Goal: Information Seeking & Learning: Find contact information

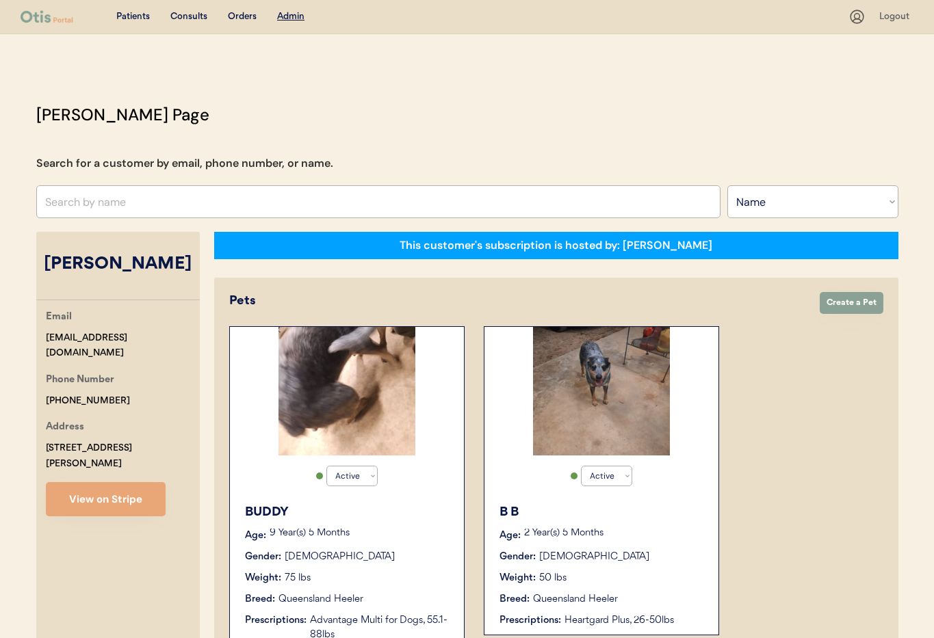
select select ""Name""
select select "true"
click at [179, 201] on input "text" at bounding box center [378, 201] width 684 height 33
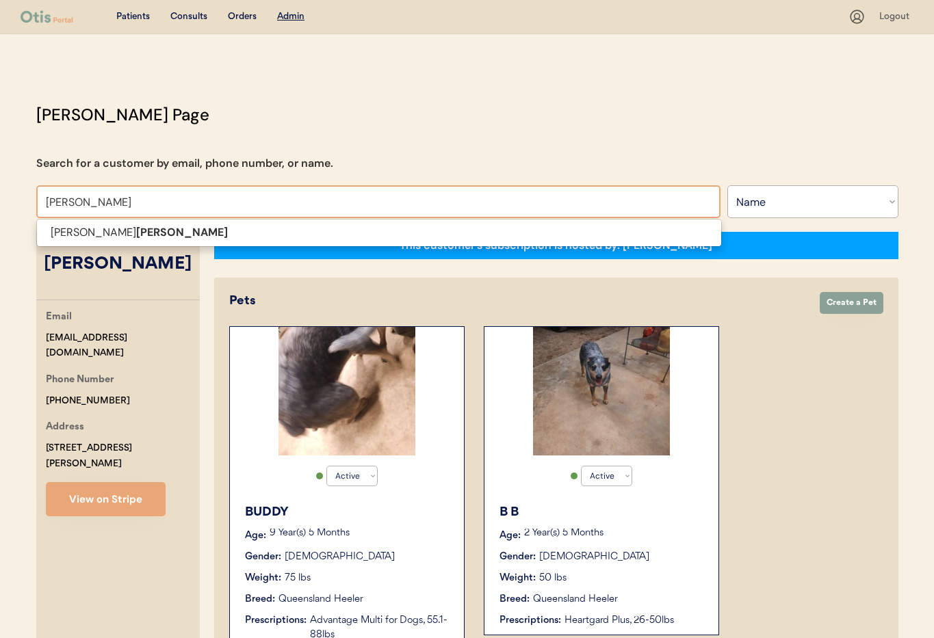
drag, startPoint x: 94, startPoint y: 203, endPoint x: 16, endPoint y: 200, distance: 78.0
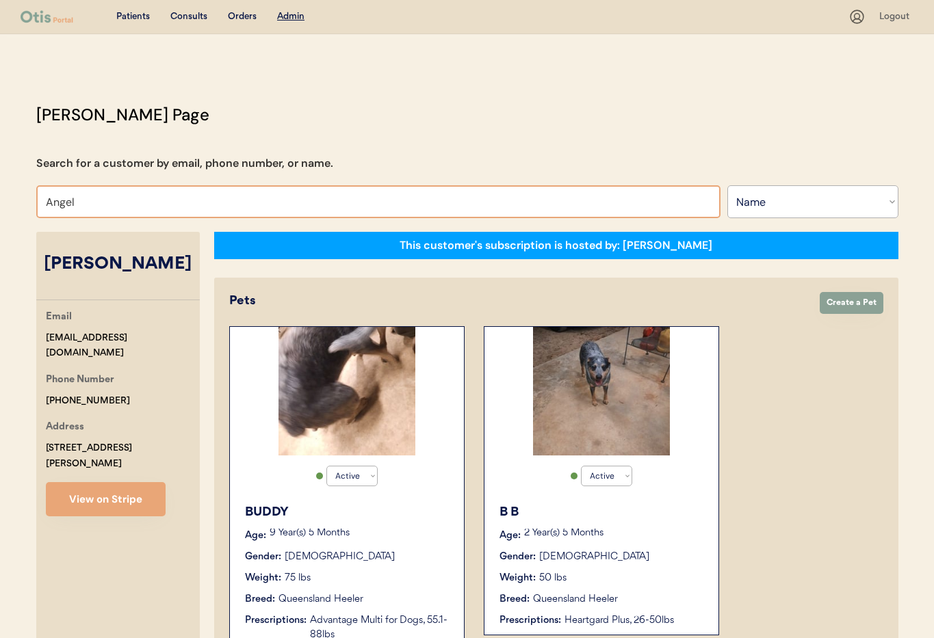
type input "Angela"
type input "Angela Schiano di Cola"
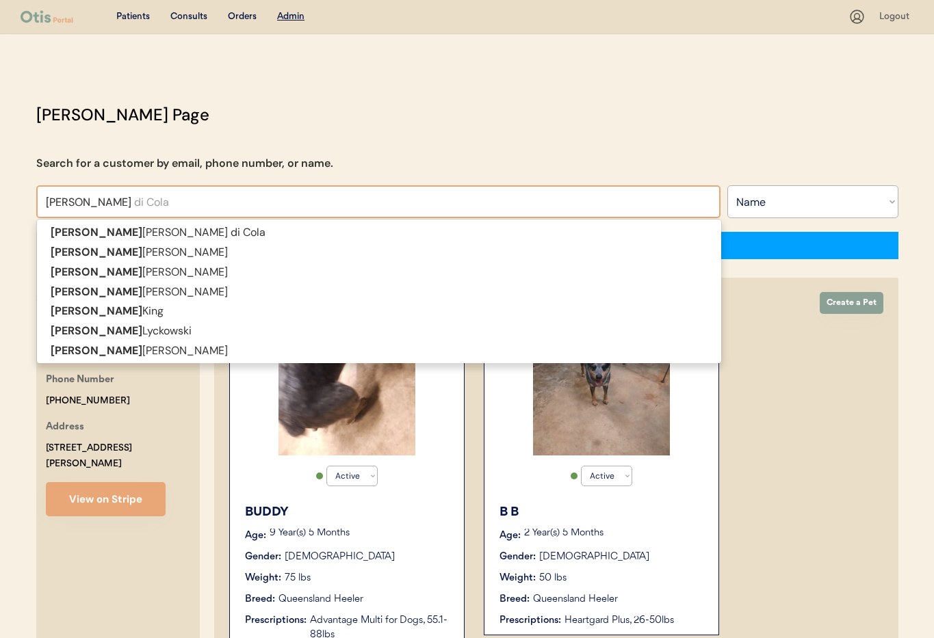
type input "Angela"
type input "Angela H"
type input "[PERSON_NAME]"
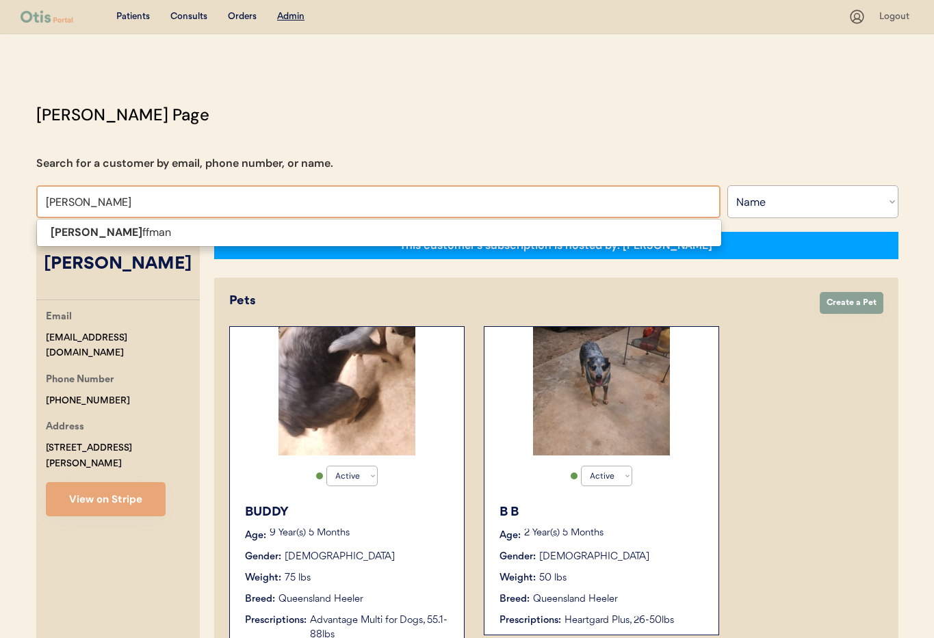
type input "Angela Hoff"
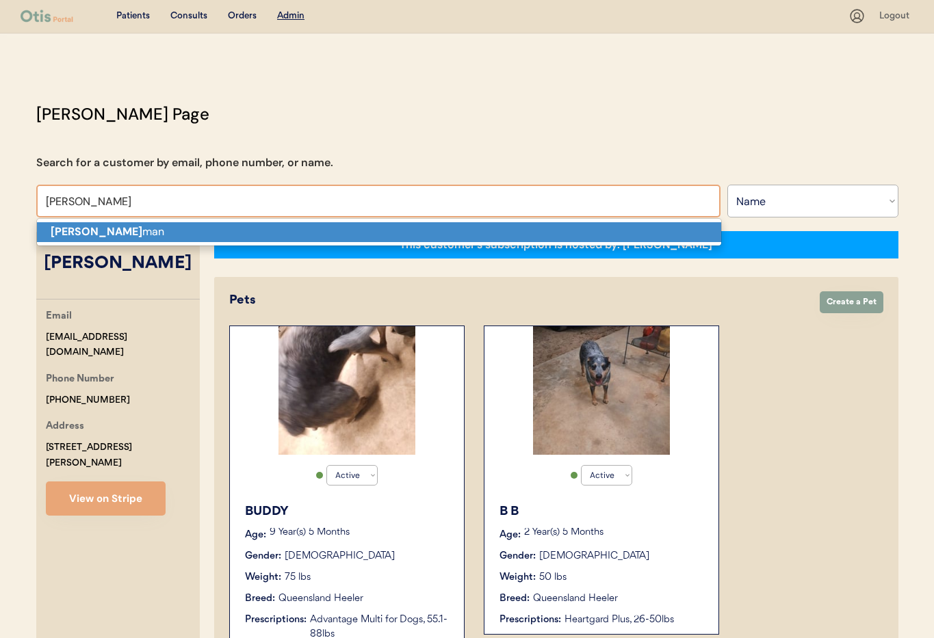
click at [118, 233] on p "Angela Hoff man" at bounding box center [379, 232] width 684 height 20
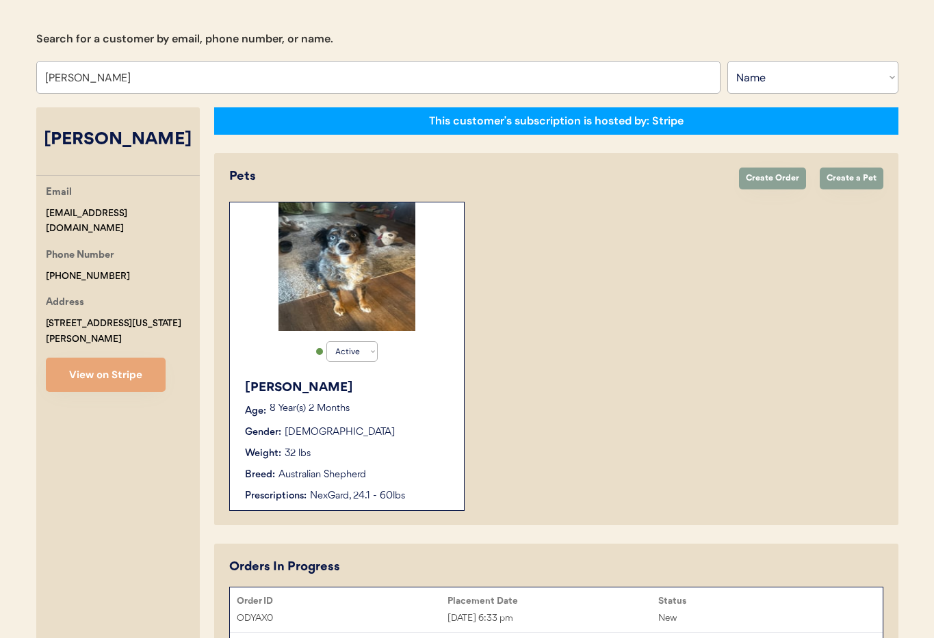
scroll to position [242, 0]
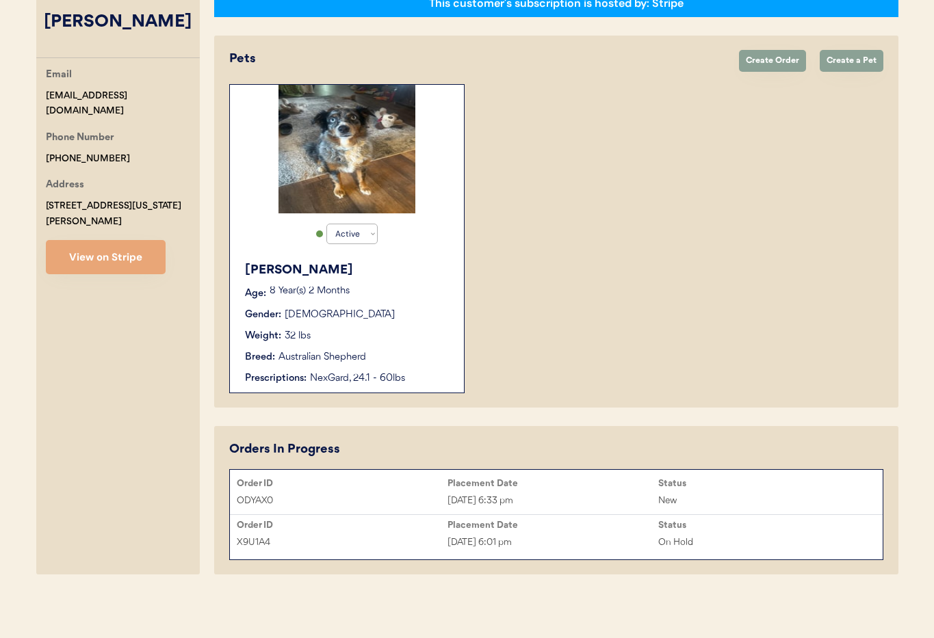
type input "[PERSON_NAME]"
click at [436, 336] on div "Weight: 32 lbs" at bounding box center [347, 336] width 205 height 14
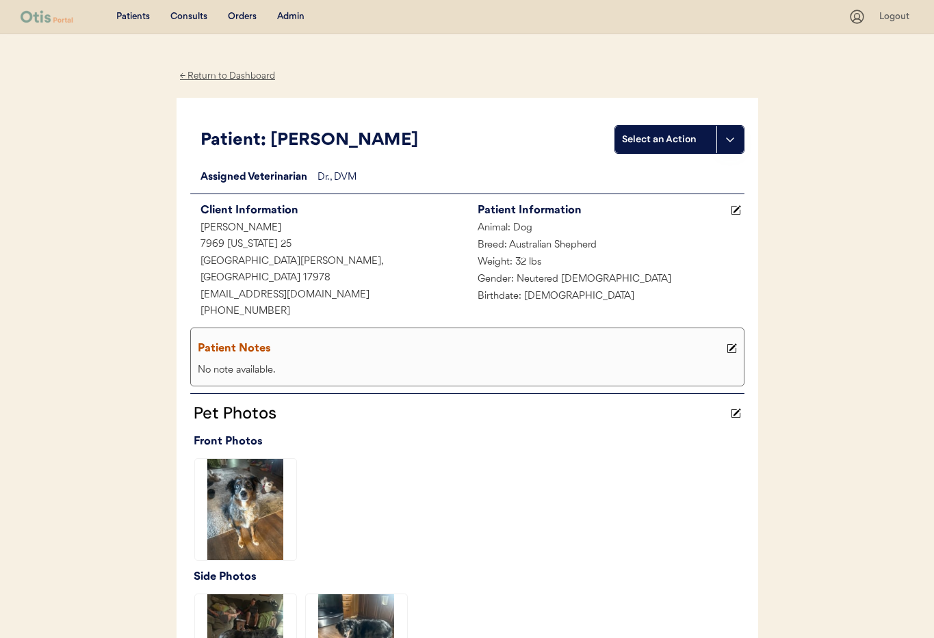
click at [212, 77] on div "← Return to Dashboard" at bounding box center [227, 76] width 103 height 16
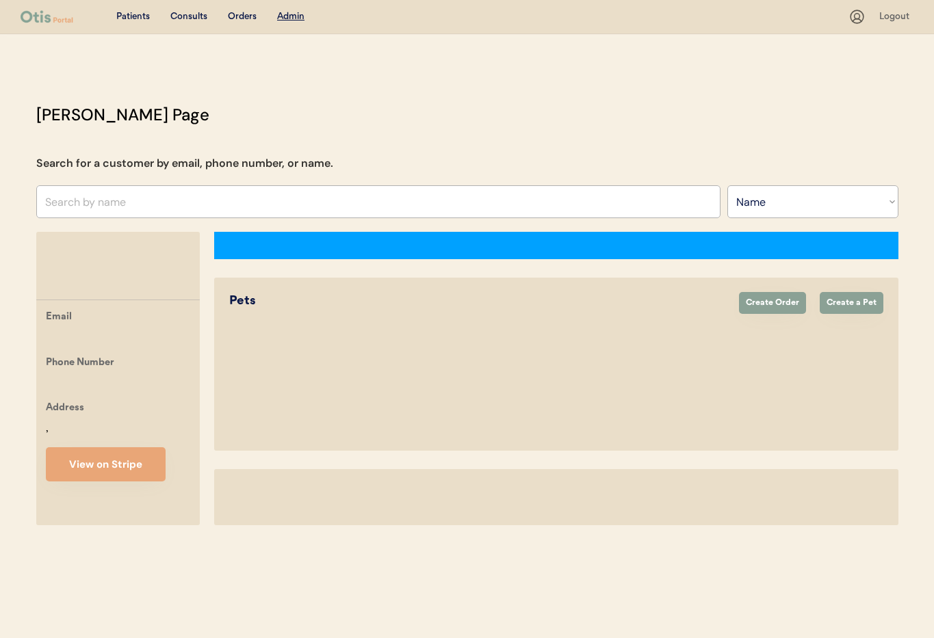
select select ""Name""
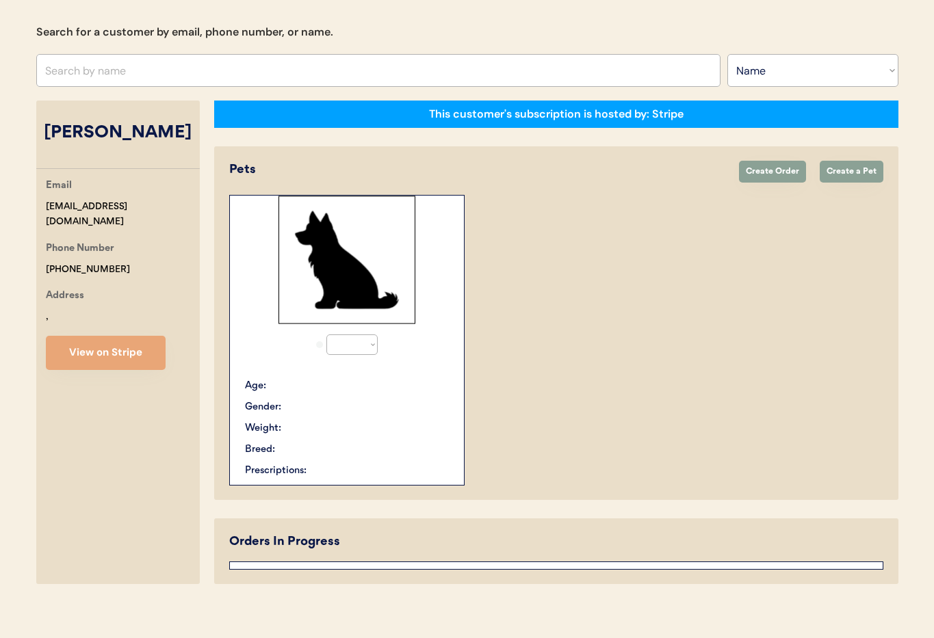
select select "true"
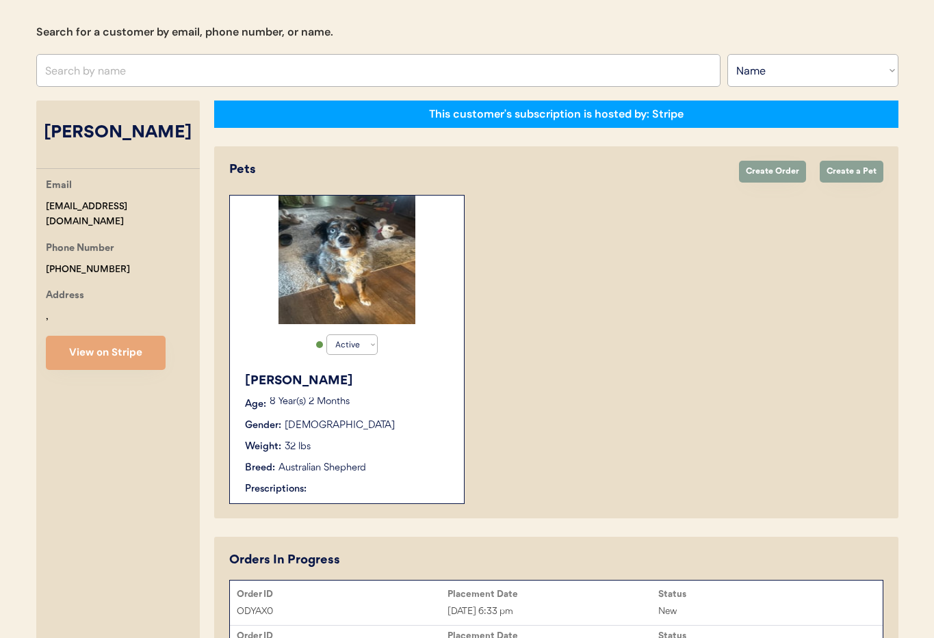
scroll to position [242, 0]
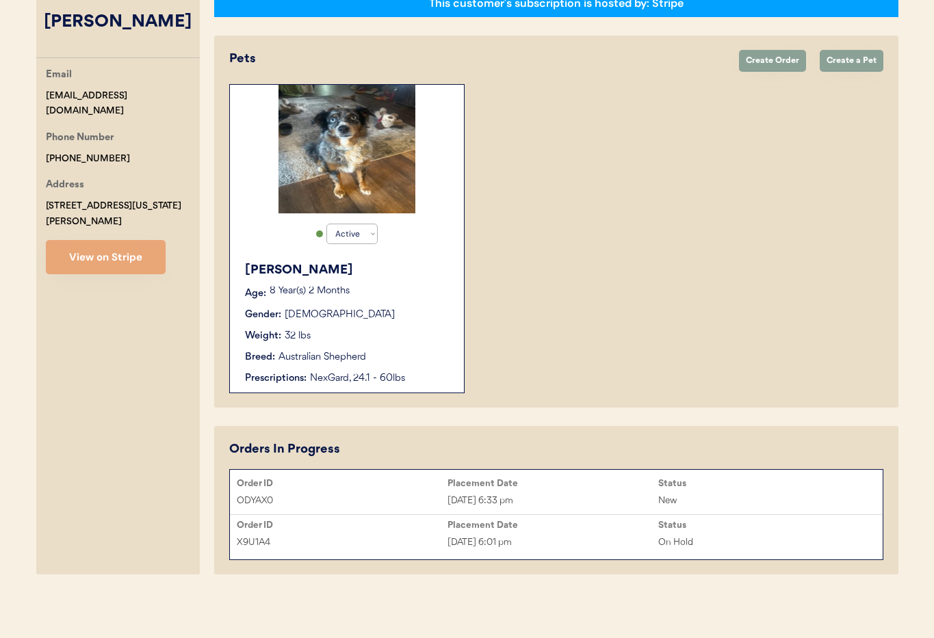
click at [588, 491] on div "ODYAX0 Oct 3, 2025 6:33 pm New" at bounding box center [556, 500] width 652 height 21
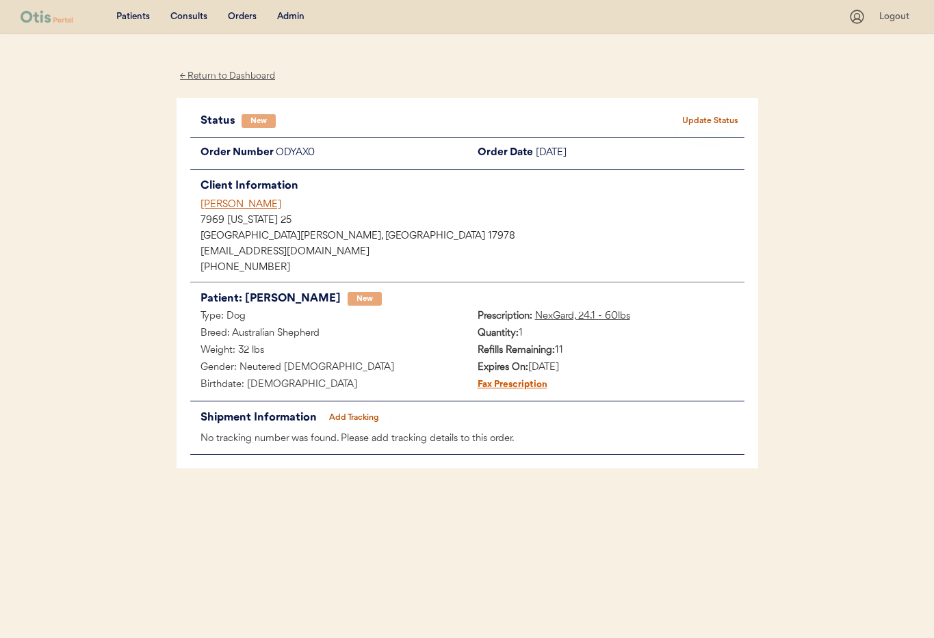
click at [230, 204] on div "[PERSON_NAME]" at bounding box center [472, 205] width 544 height 14
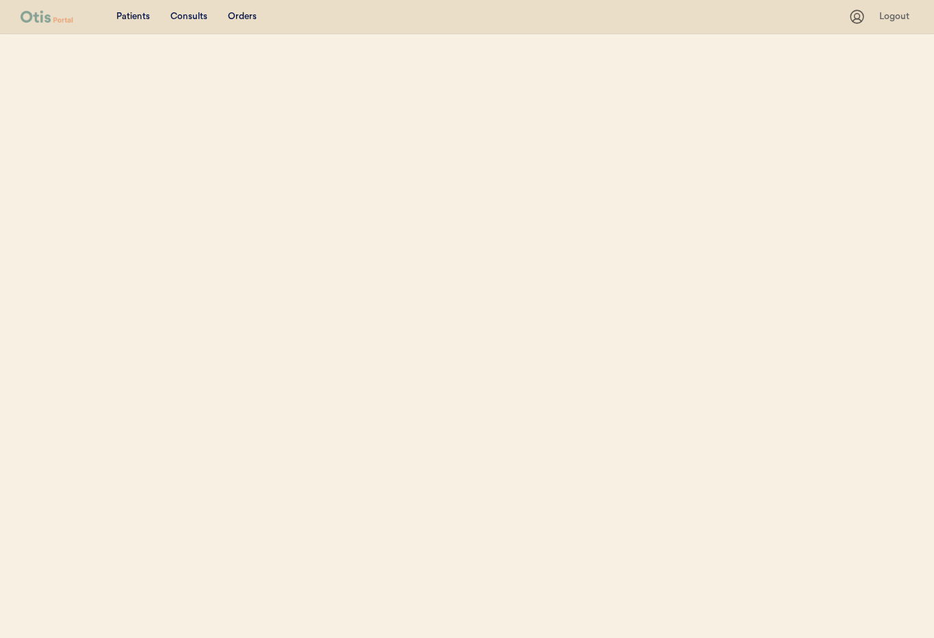
select select ""Name""
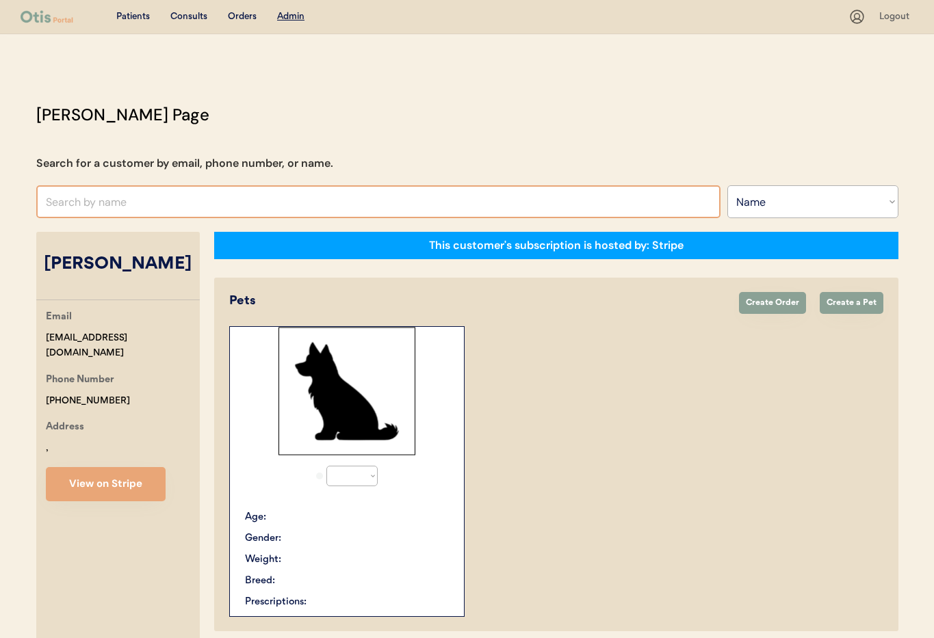
select select "true"
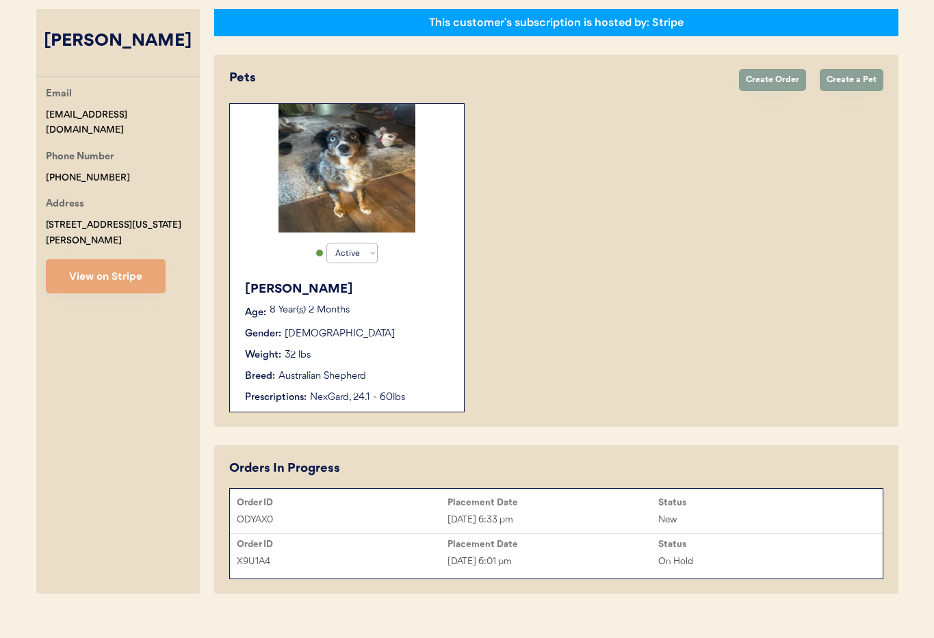
scroll to position [242, 0]
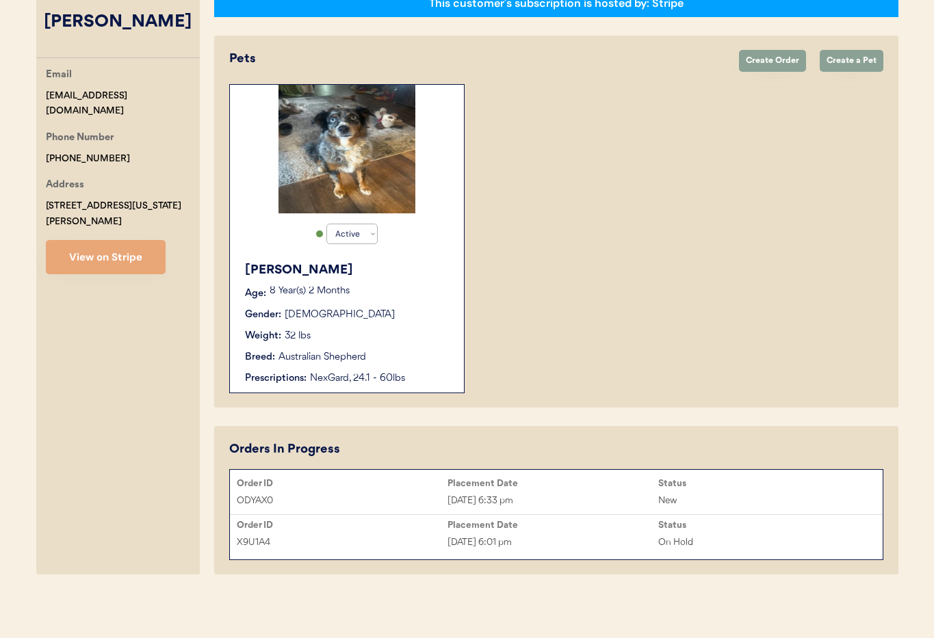
click at [588, 488] on div "Placement Date" at bounding box center [552, 483] width 211 height 11
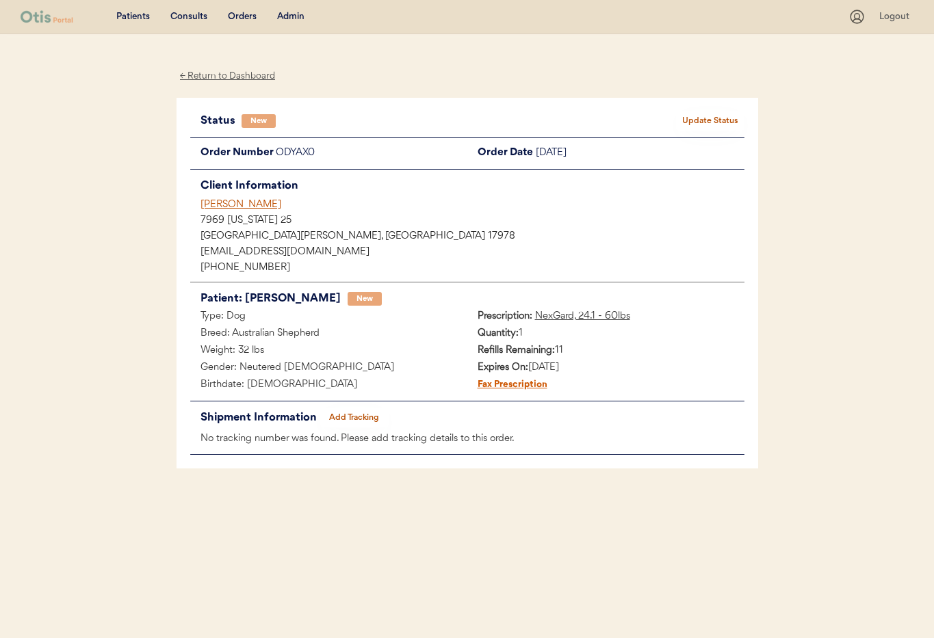
click at [223, 202] on div "[PERSON_NAME]" at bounding box center [472, 205] width 544 height 14
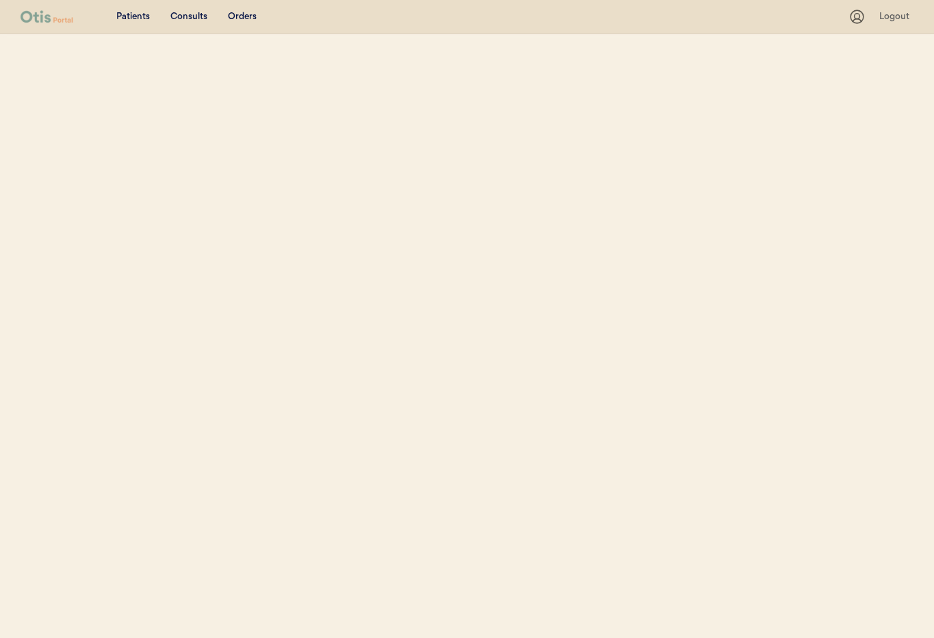
select select ""Name""
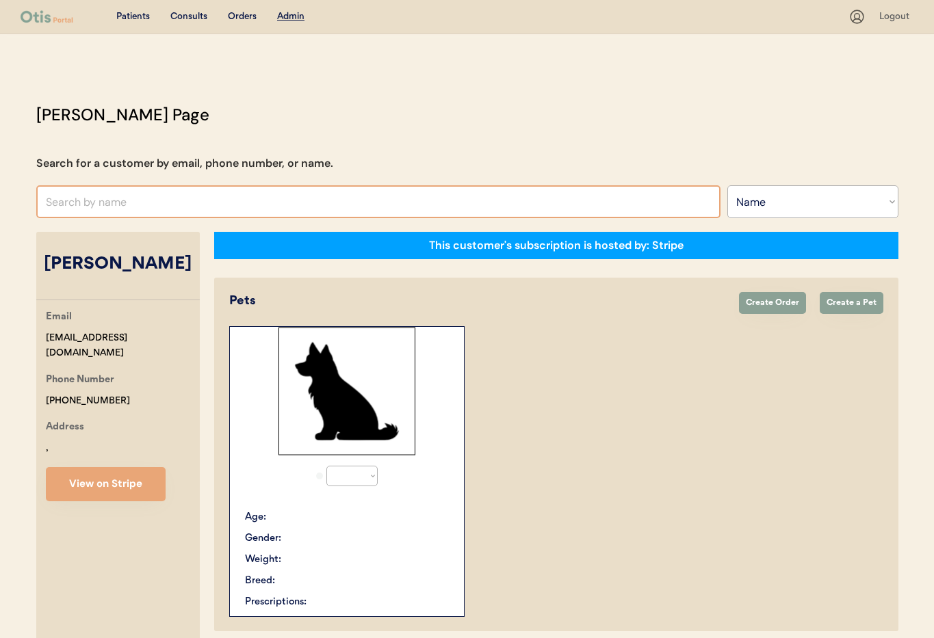
select select "true"
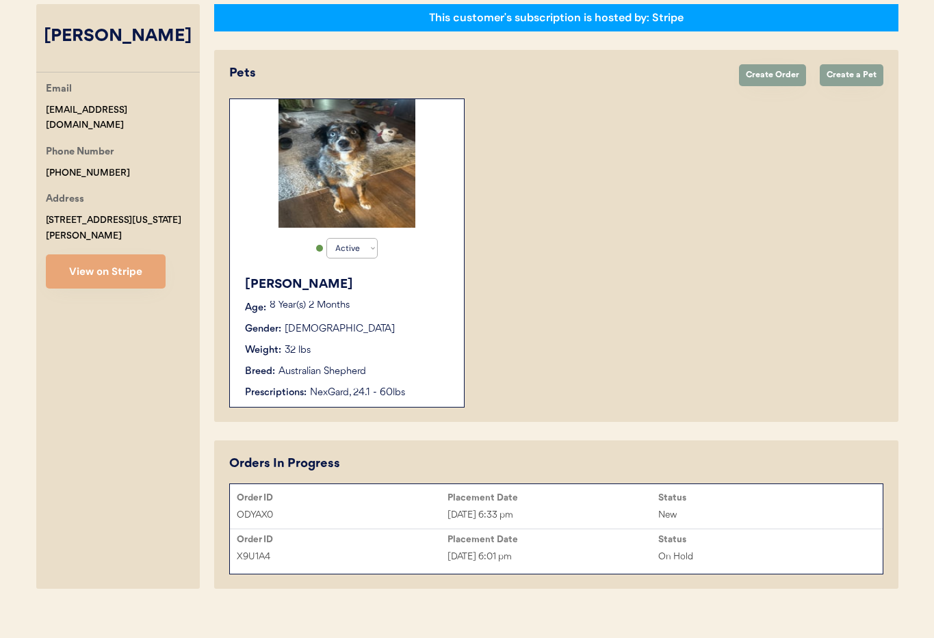
scroll to position [242, 0]
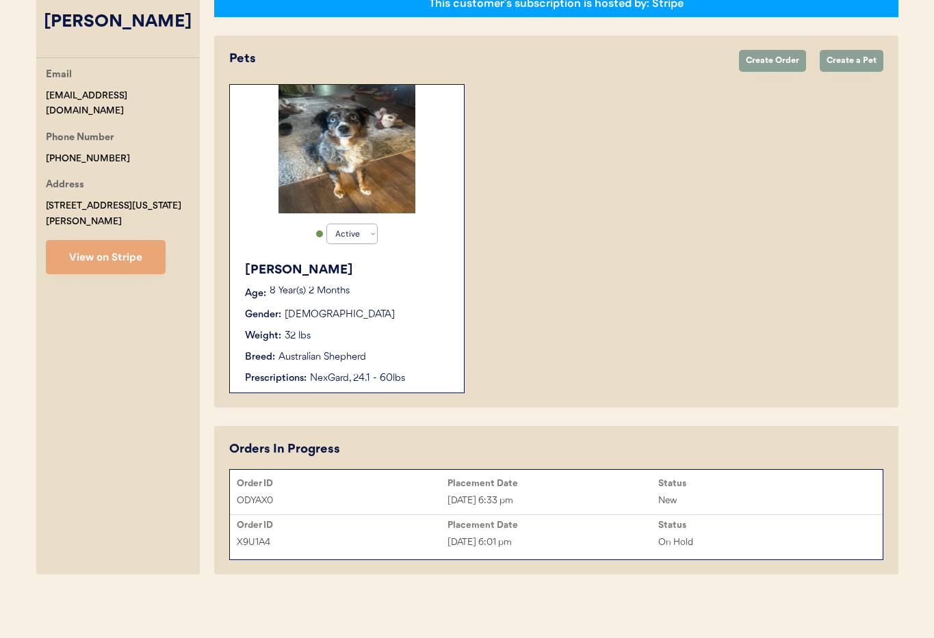
click at [565, 543] on div "[DATE] 6:01 pm" at bounding box center [552, 543] width 211 height 16
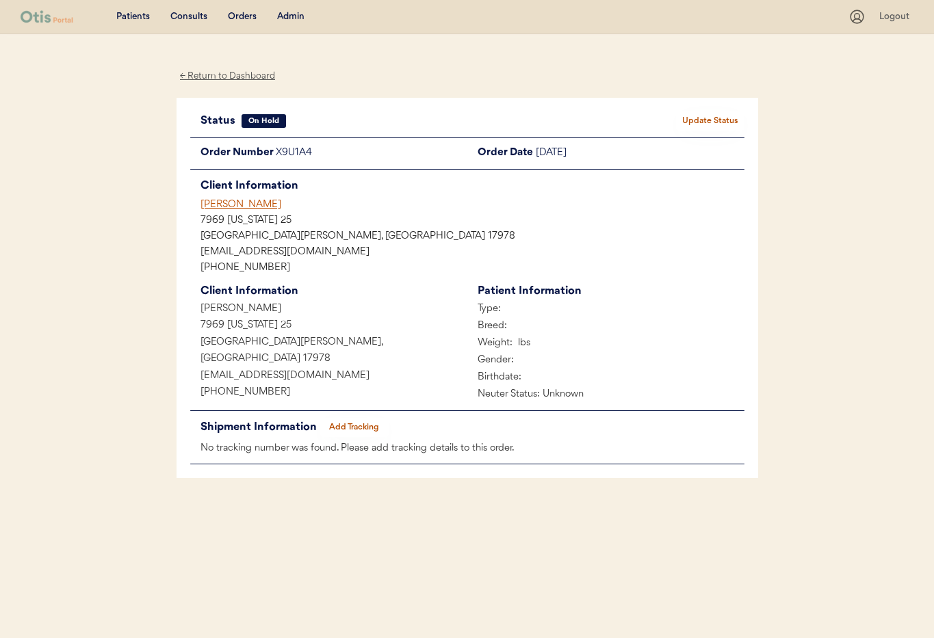
click at [229, 205] on div "[PERSON_NAME]" at bounding box center [472, 205] width 544 height 14
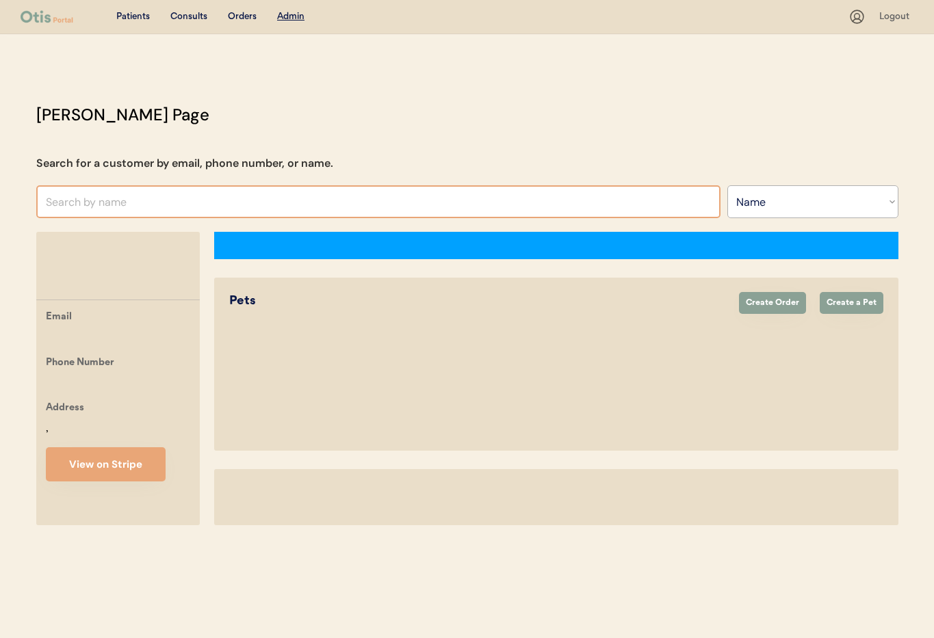
select select ""Name""
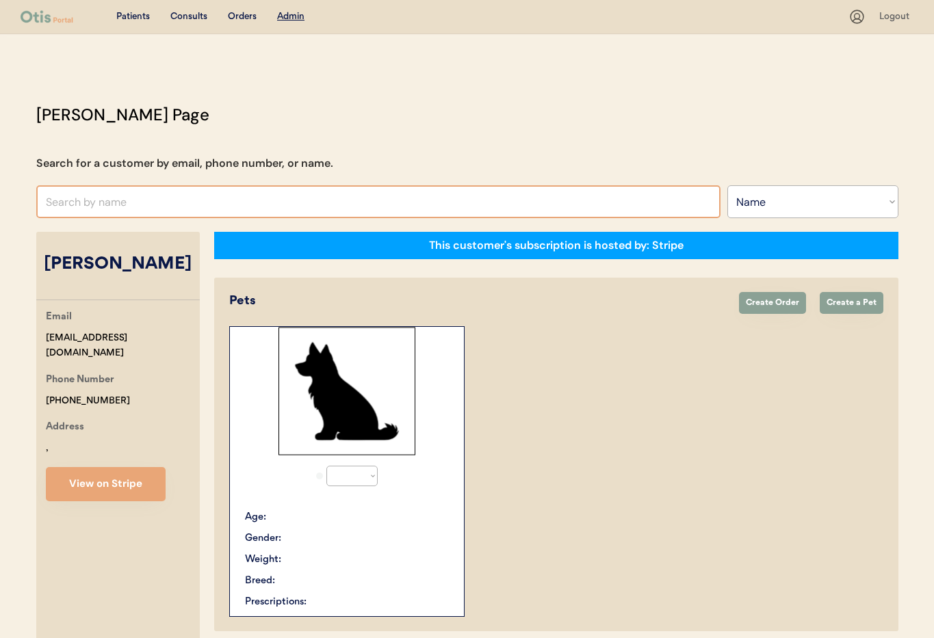
select select "true"
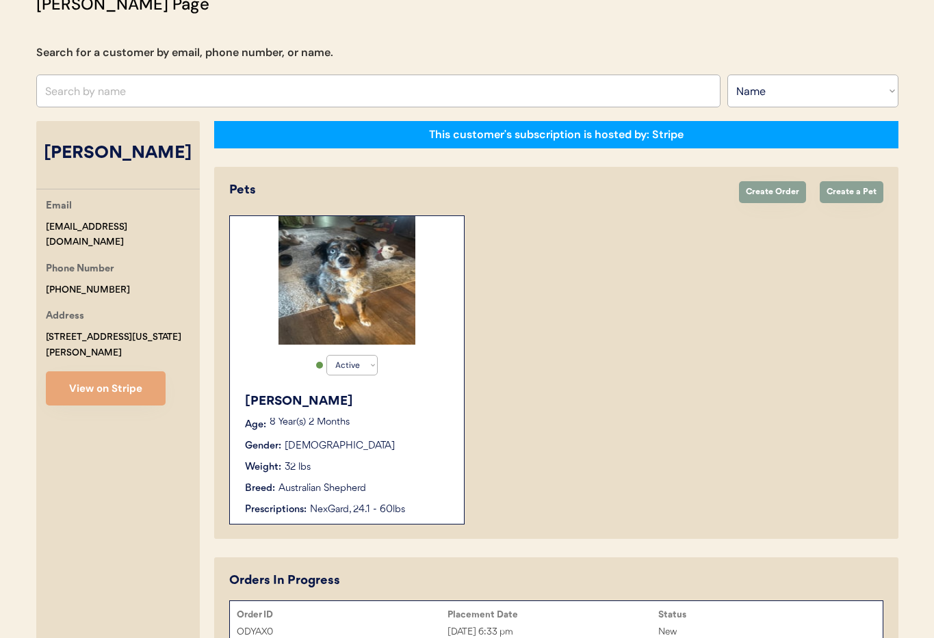
scroll to position [242, 0]
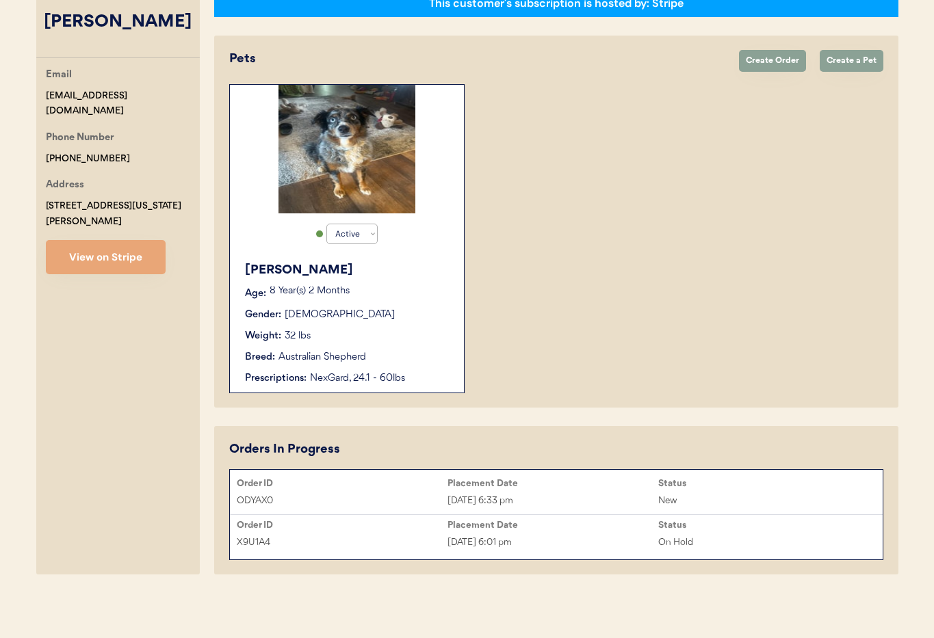
click at [588, 544] on div "Oct 3, 2025 6:01 pm" at bounding box center [552, 543] width 211 height 16
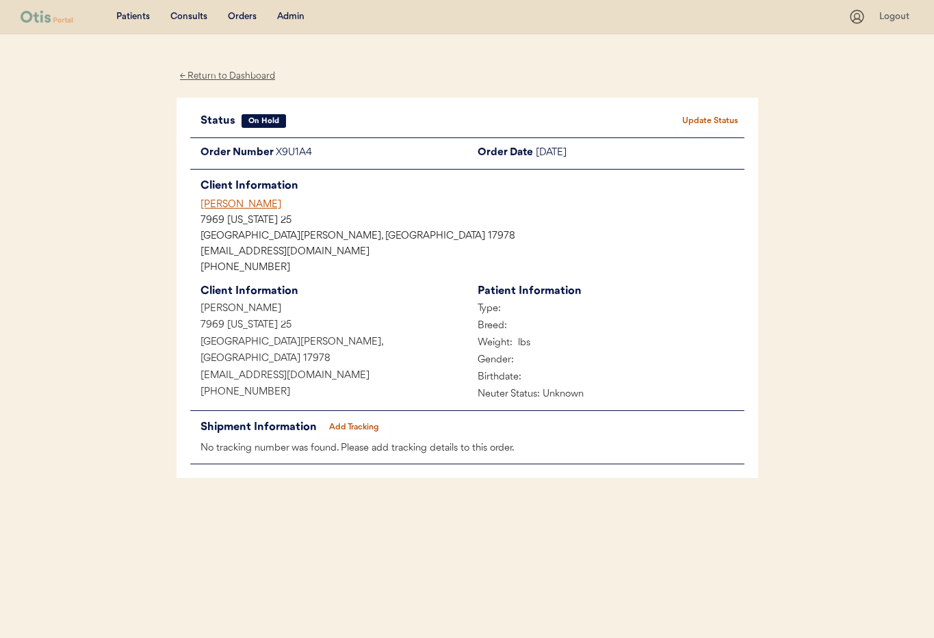
click at [704, 122] on button "Update Status" at bounding box center [710, 120] width 68 height 19
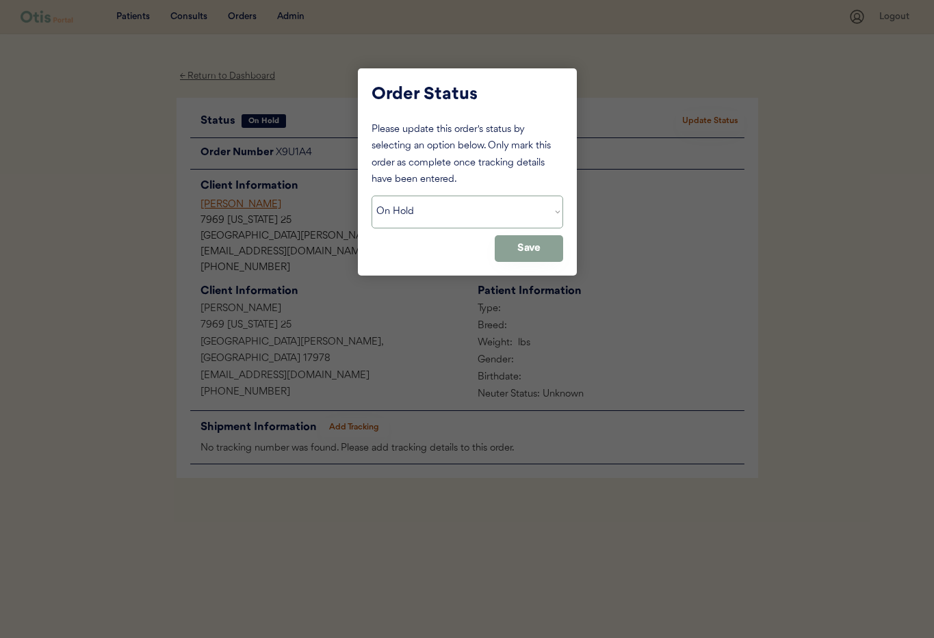
click at [470, 215] on select "Status On Hold New In Progress Complete Pending HW Consent Canceled" at bounding box center [466, 212] width 191 height 33
select select ""cancelled""
click at [371, 196] on select "Status On Hold New In Progress Complete Pending HW Consent Canceled" at bounding box center [466, 212] width 191 height 33
click at [549, 245] on button "Save" at bounding box center [528, 248] width 68 height 27
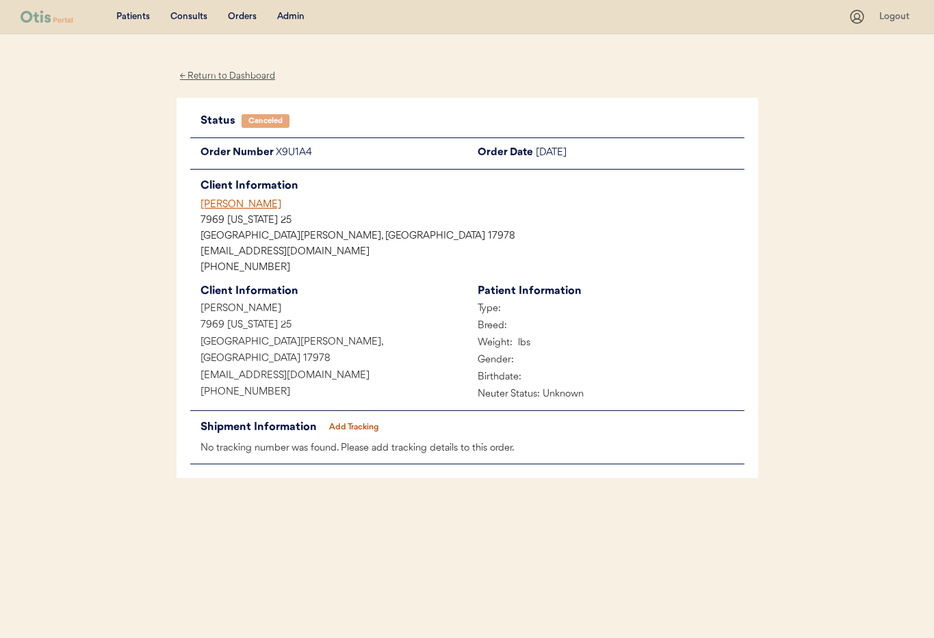
click at [218, 207] on div "[PERSON_NAME]" at bounding box center [472, 205] width 544 height 14
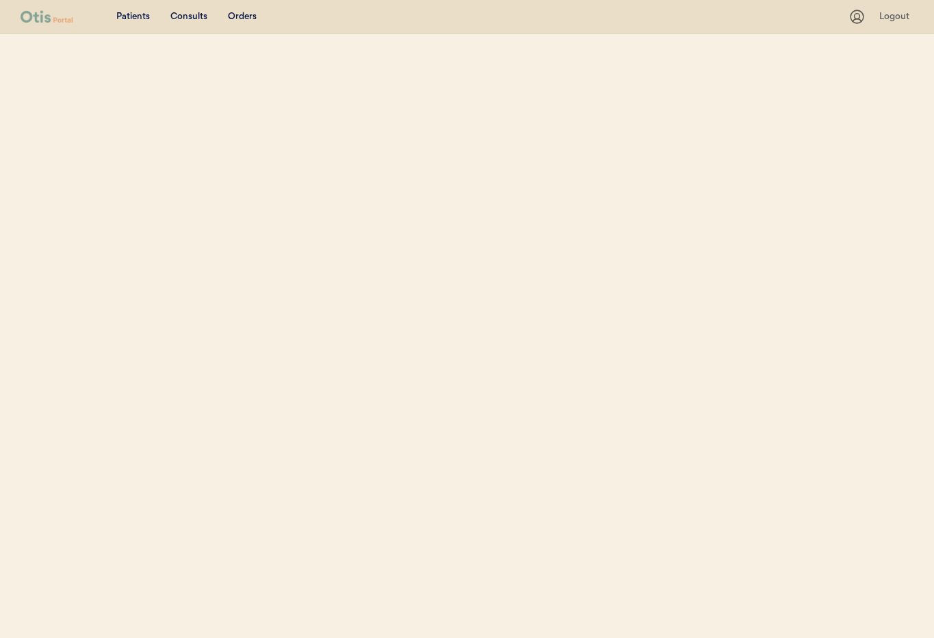
select select ""Name""
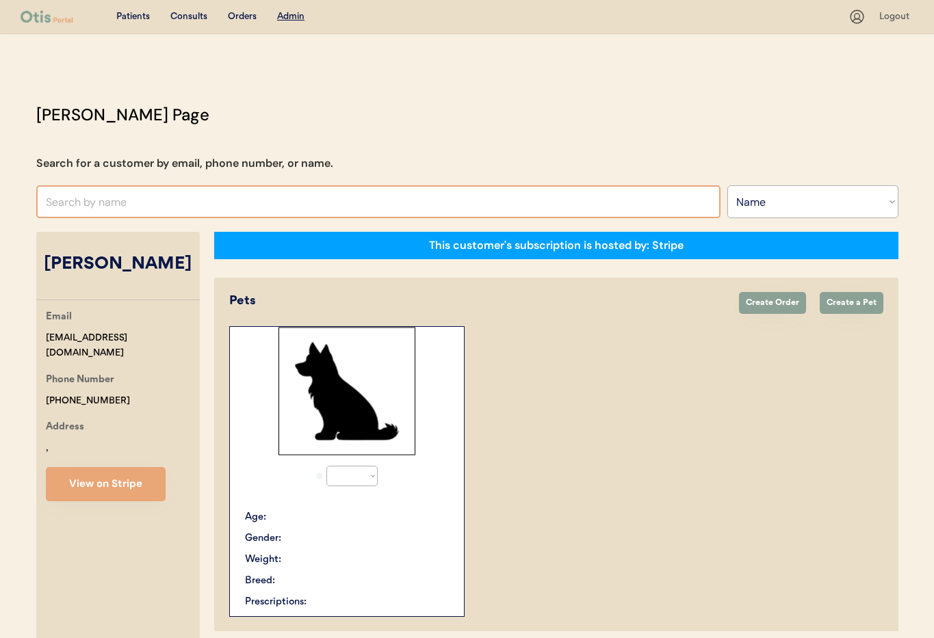
select select "true"
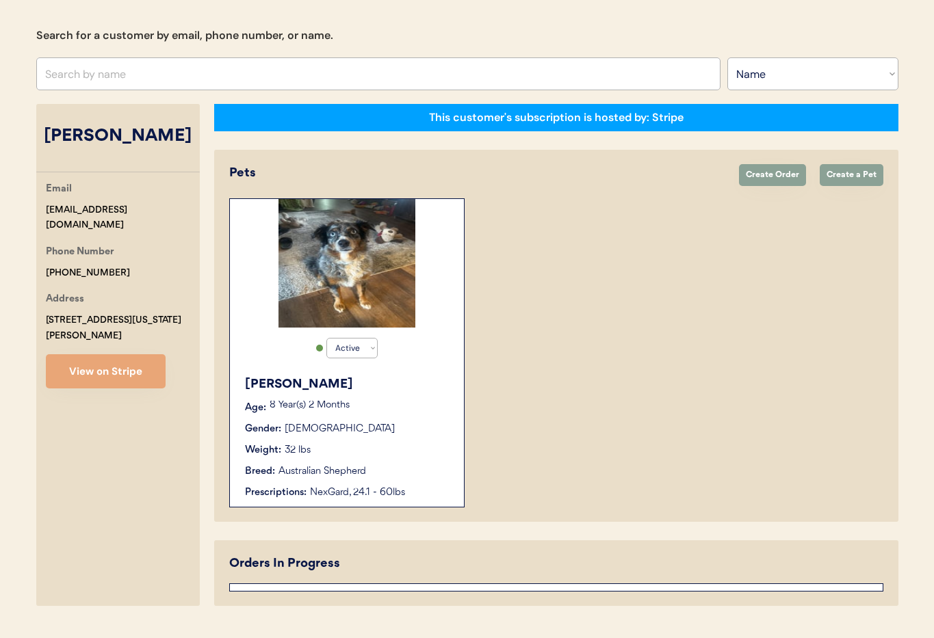
scroll to position [242, 0]
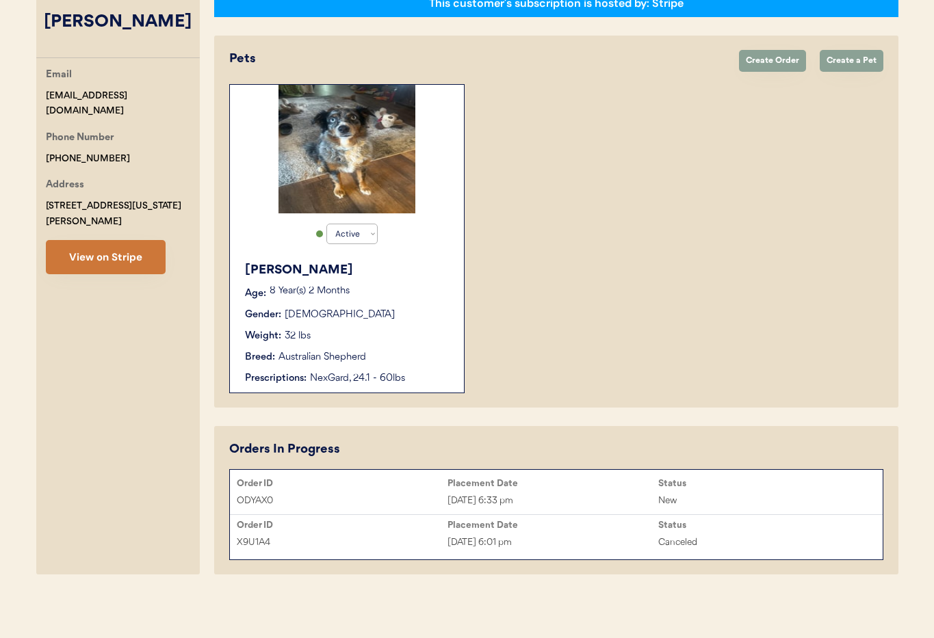
click at [98, 240] on button "View on Stripe" at bounding box center [106, 257] width 120 height 34
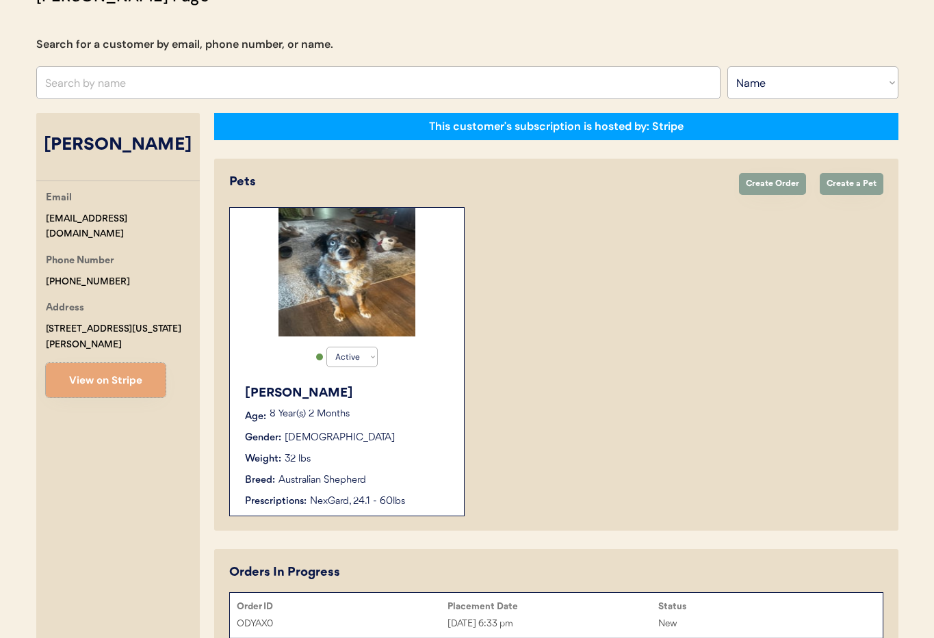
scroll to position [0, 0]
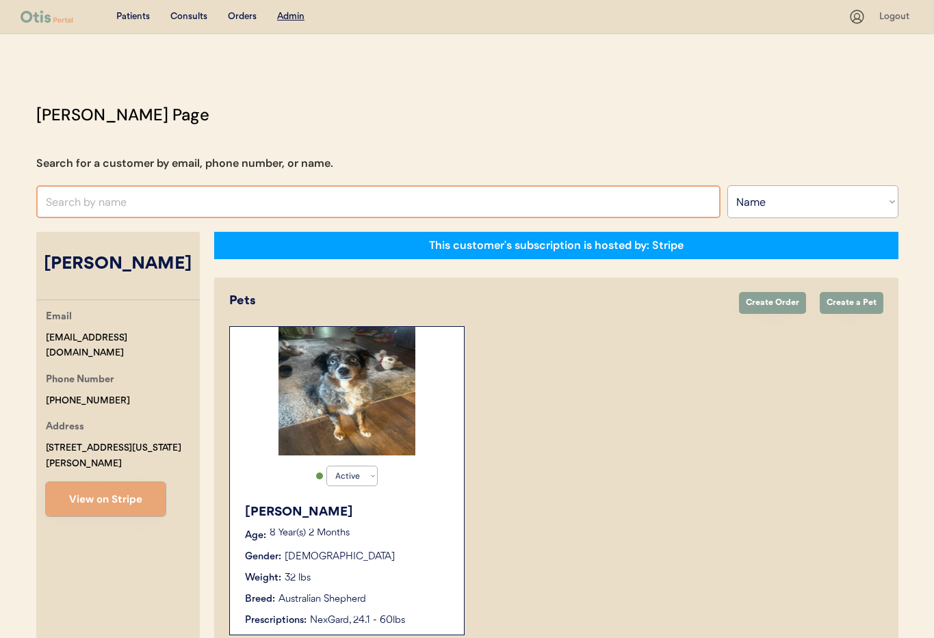
click at [153, 207] on input "text" at bounding box center [378, 201] width 684 height 33
click at [327, 194] on input "text" at bounding box center [378, 201] width 684 height 33
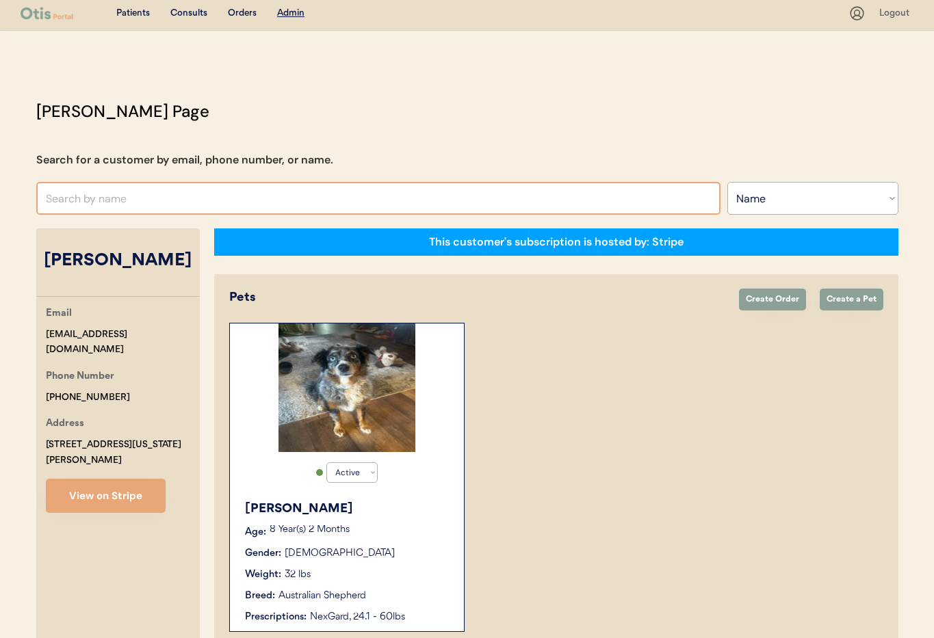
scroll to position [1, 0]
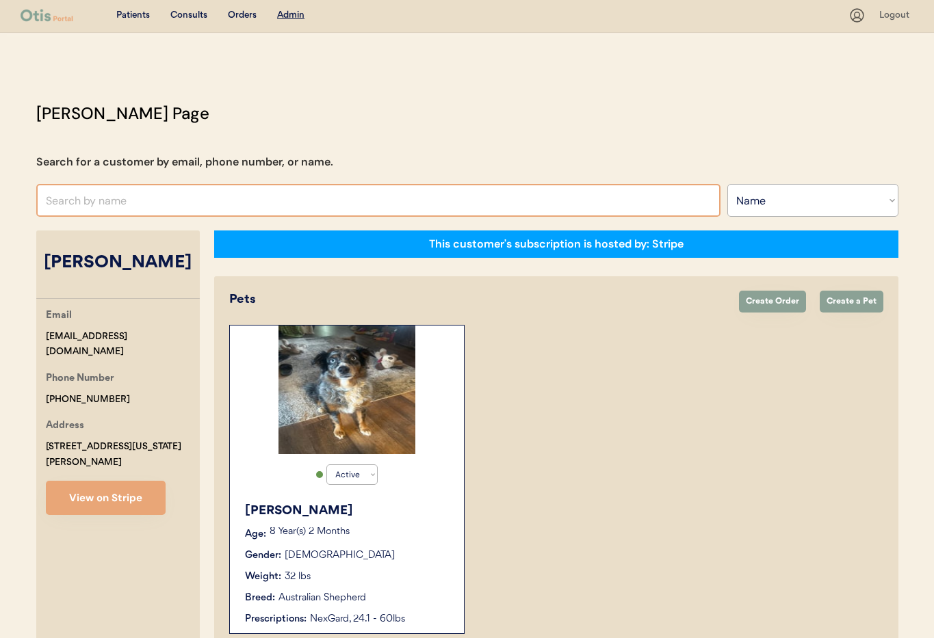
click at [139, 208] on input "text" at bounding box center [378, 200] width 684 height 33
type input "Darlene"
type input "Darlene Davis"
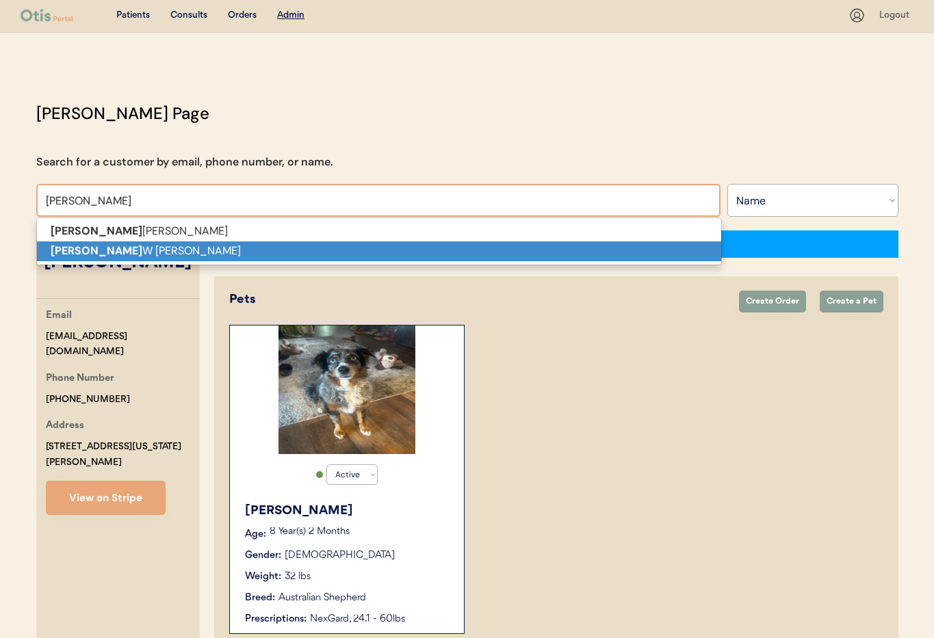
click at [136, 253] on p "Darlene W Jones" at bounding box center [379, 251] width 684 height 20
type input "Darlene W Jones"
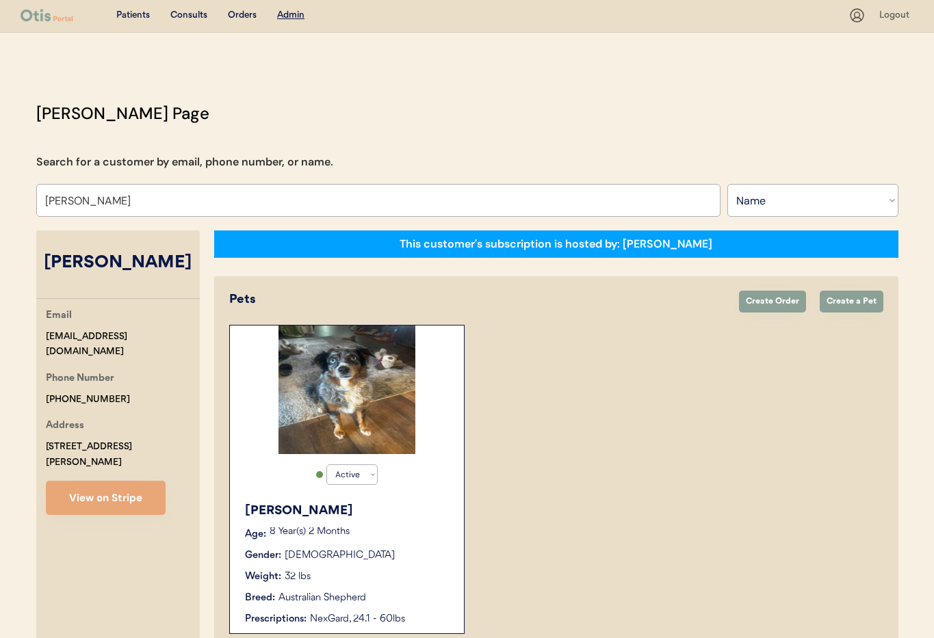
select select "true"
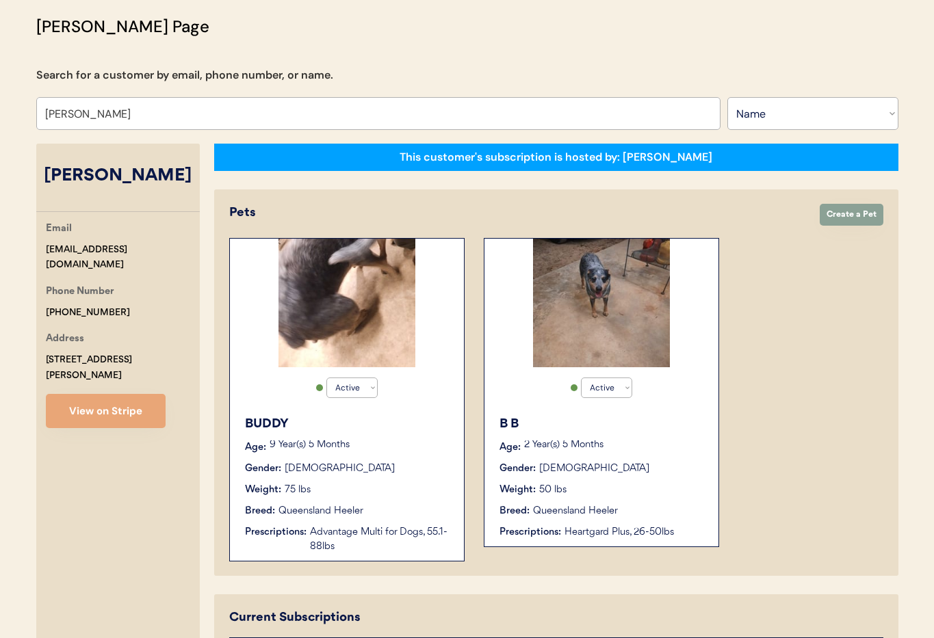
scroll to position [237, 0]
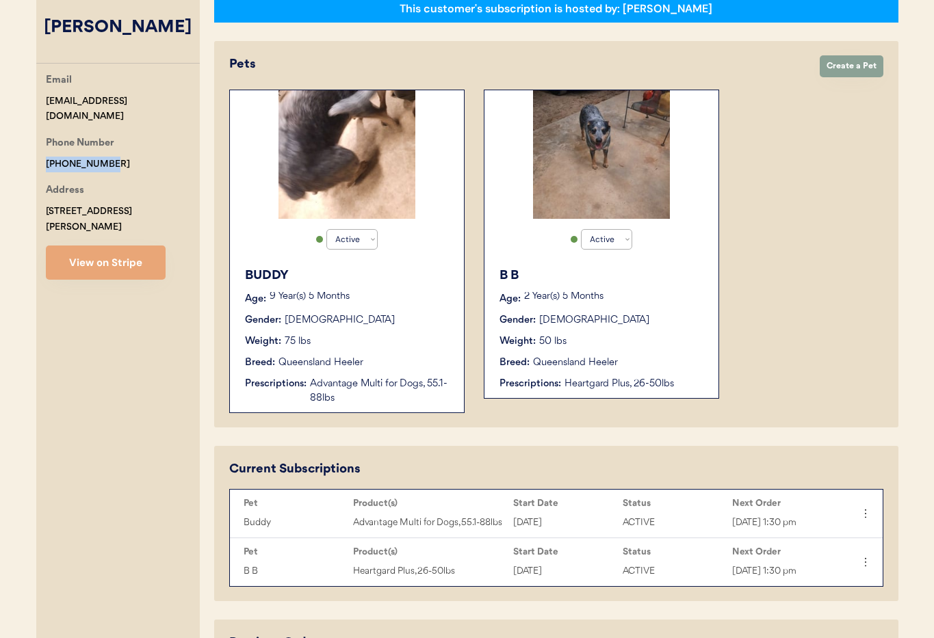
drag, startPoint x: 118, startPoint y: 150, endPoint x: 44, endPoint y: 150, distance: 73.9
click at [44, 150] on div "Email darlenewbush@aol.com Phone Number +13346954509 Address 327 Gatewood Rd Pi…" at bounding box center [117, 175] width 163 height 207
copy div "+13346954509"
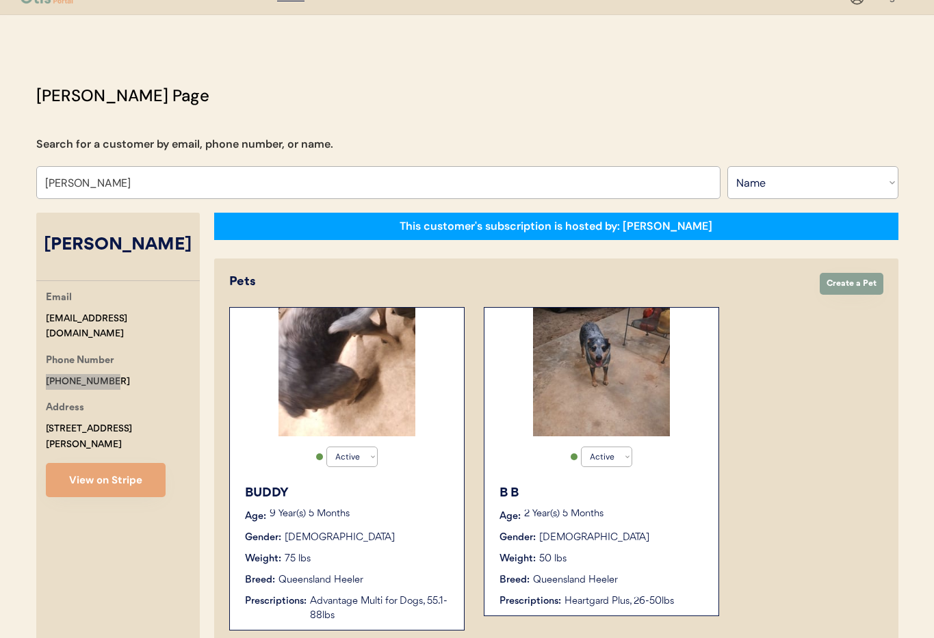
scroll to position [0, 0]
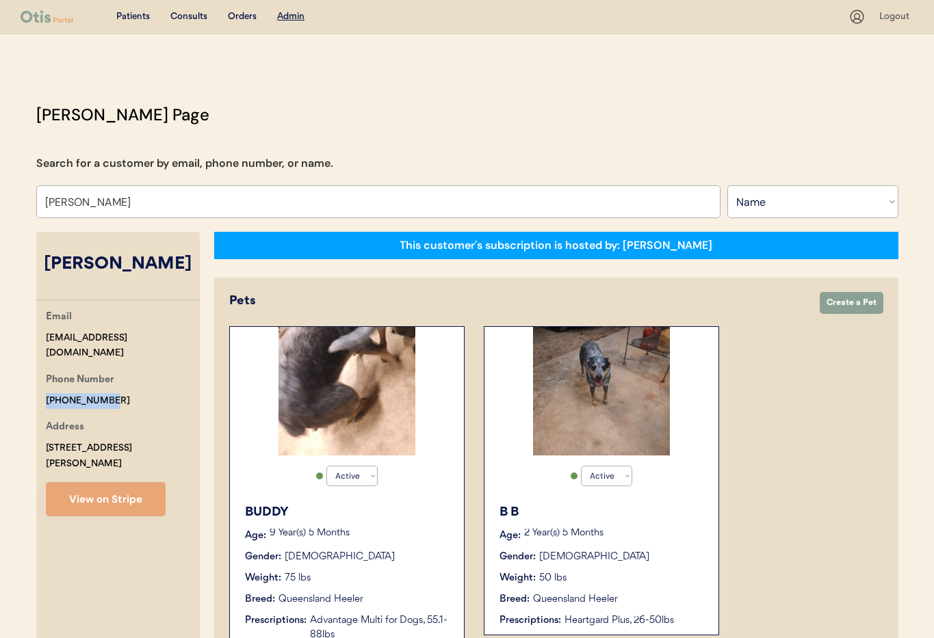
click at [139, 203] on input "Darlene W Jones" at bounding box center [378, 201] width 684 height 33
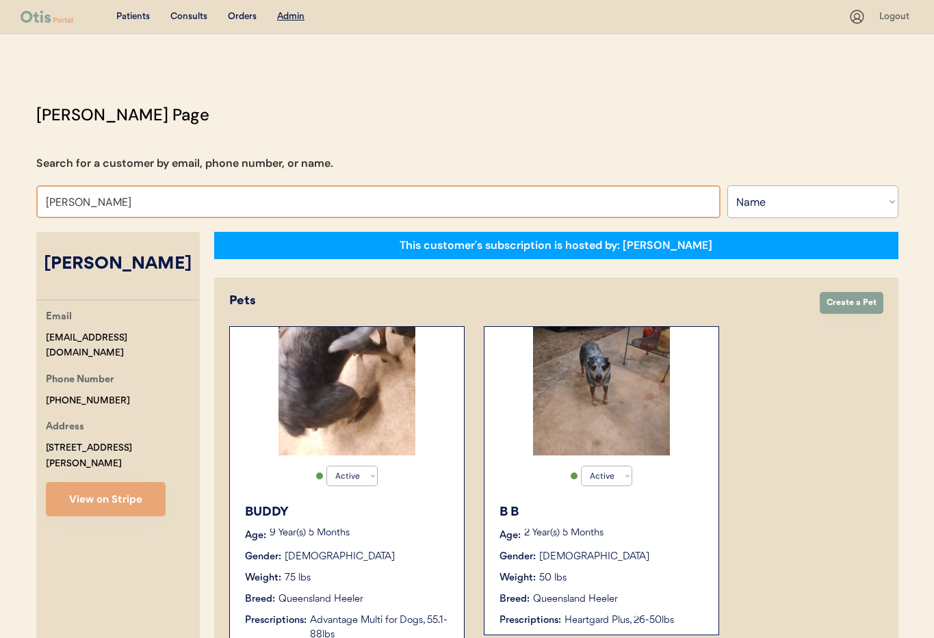
click at [139, 203] on input "Darlene W Jones" at bounding box center [378, 201] width 684 height 33
drag, startPoint x: 131, startPoint y: 205, endPoint x: 23, endPoint y: 197, distance: 109.1
type input "Melanie"
type input "Melanie Neddo"
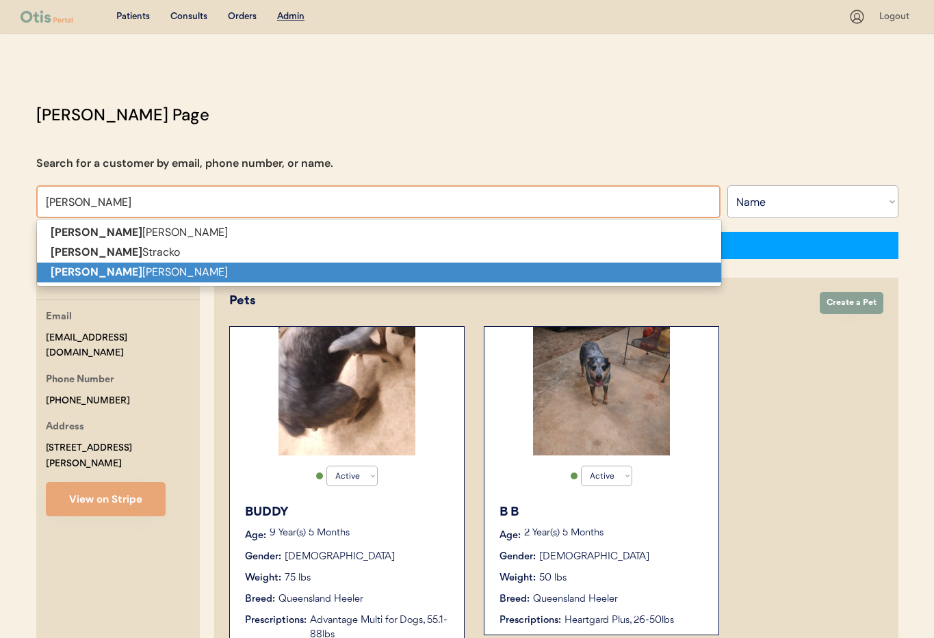
click at [63, 256] on strong "Melanie" at bounding box center [97, 252] width 92 height 14
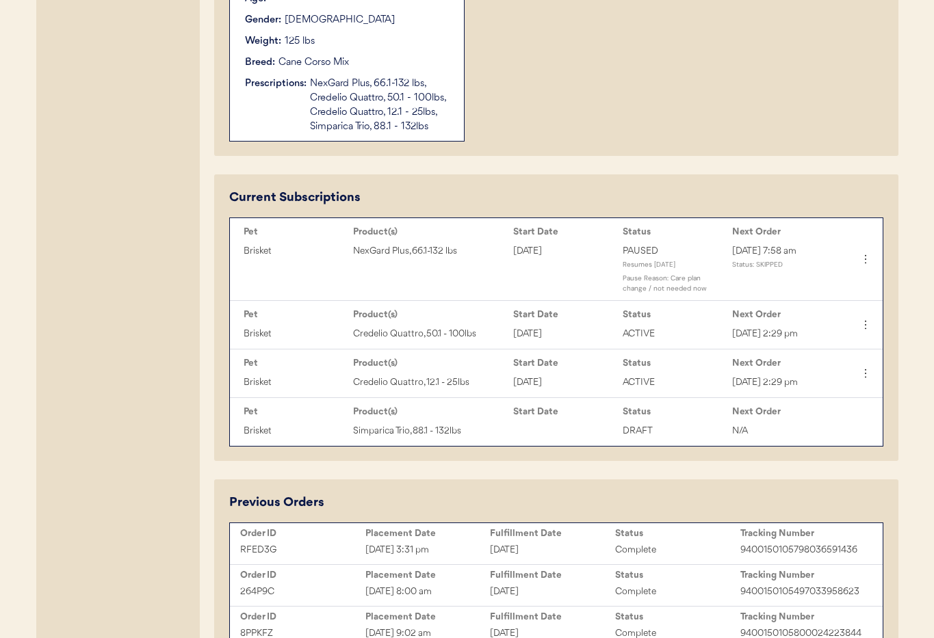
scroll to position [540, 0]
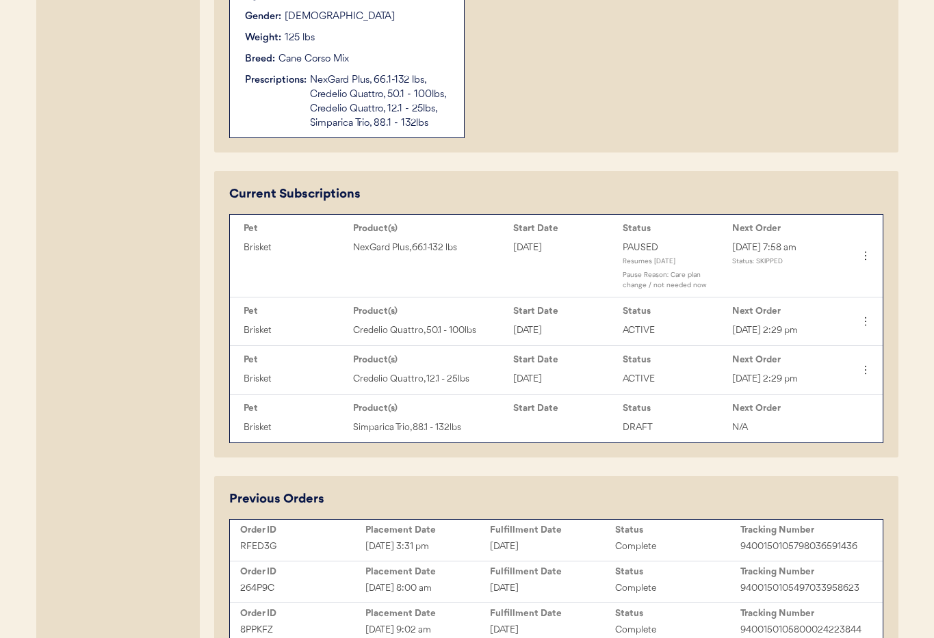
click at [655, 263] on div "Resumes Mar 24, 2026" at bounding box center [673, 263] width 103 height 14
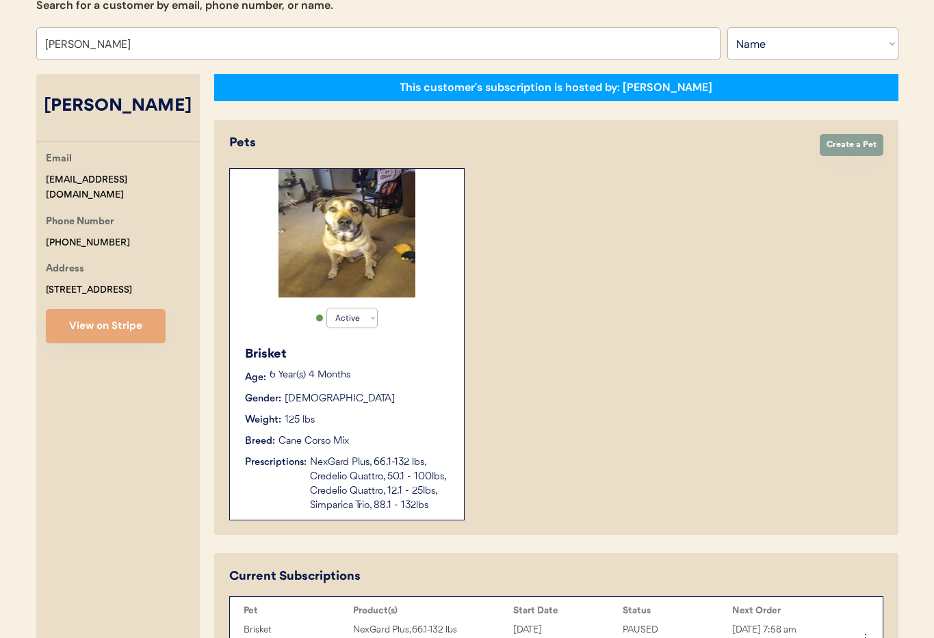
scroll to position [157, 0]
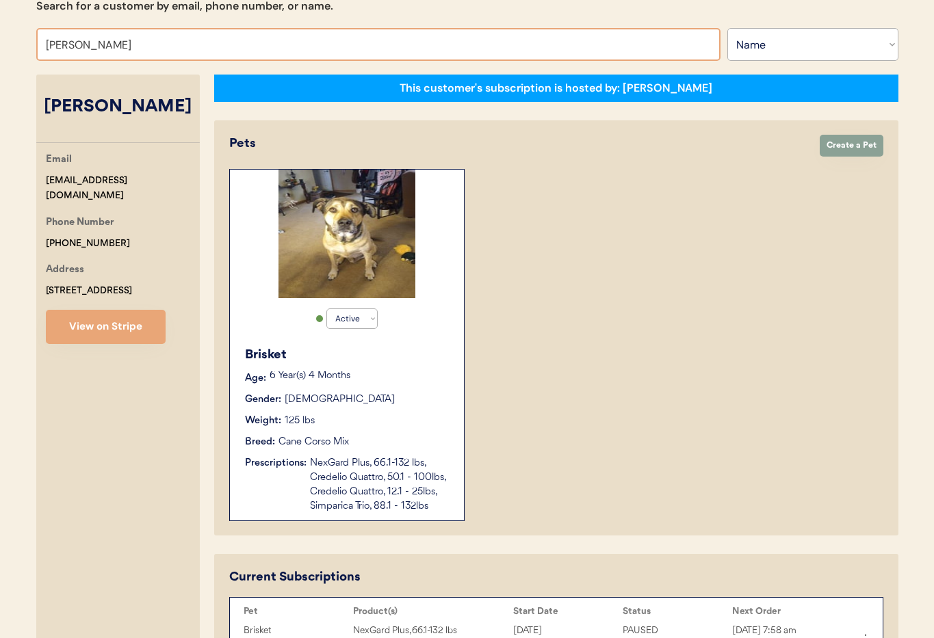
drag, startPoint x: 146, startPoint y: 49, endPoint x: 0, endPoint y: 33, distance: 147.2
type input "San"
type input "Sandra Stevanovic"
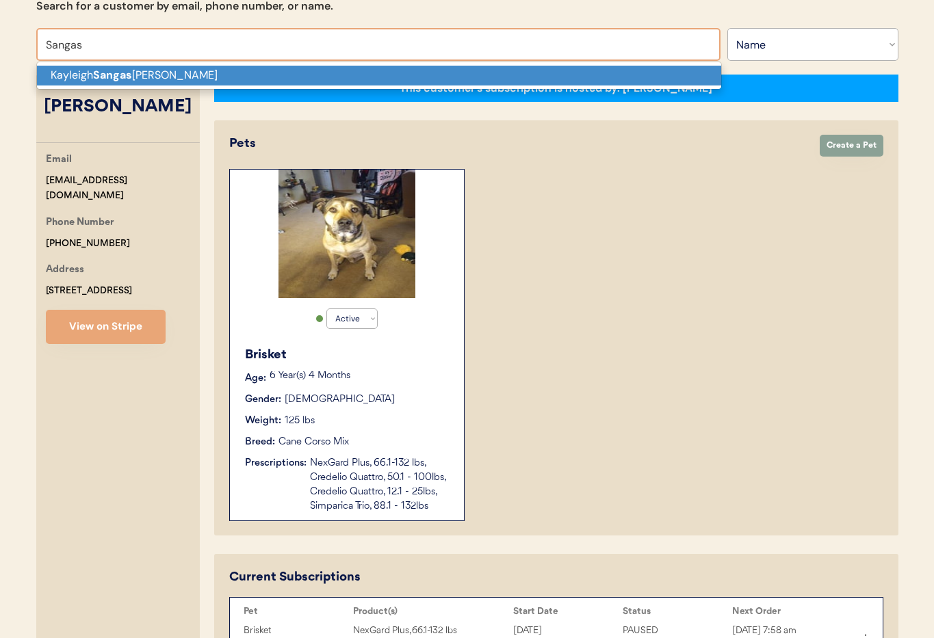
click at [113, 81] on strong "Sangas" at bounding box center [112, 75] width 39 height 14
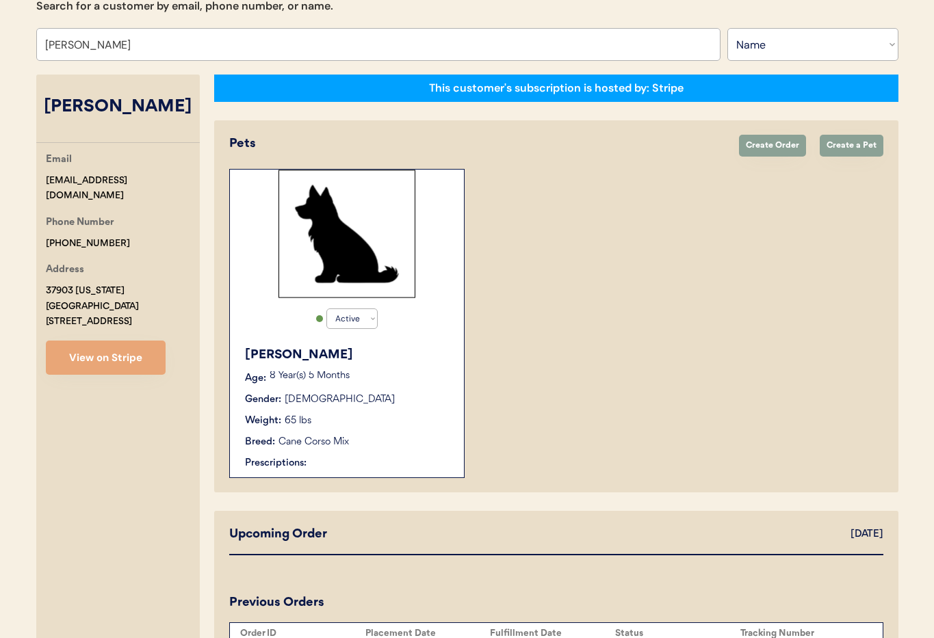
scroll to position [75, 0]
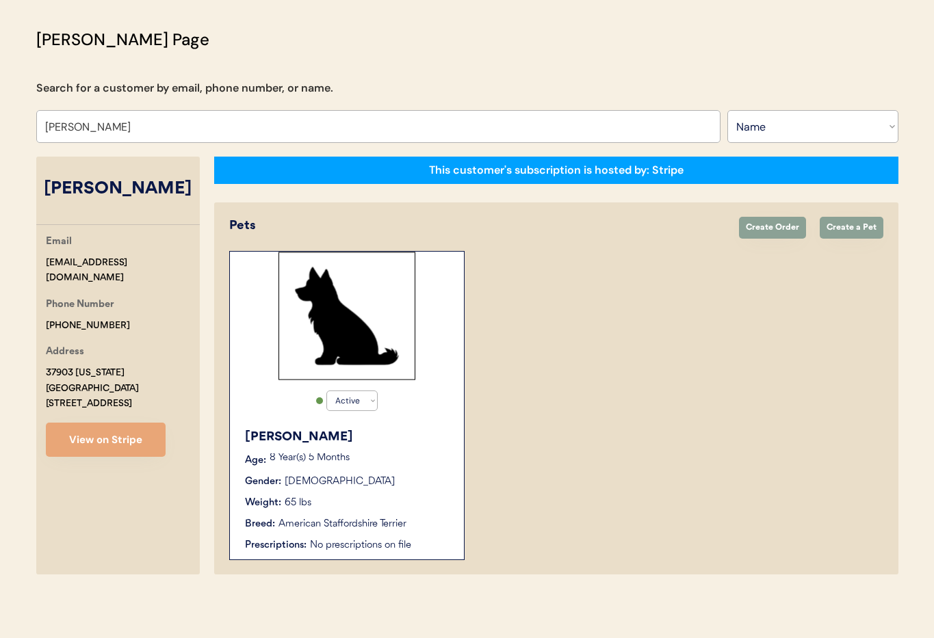
drag, startPoint x: 187, startPoint y: 283, endPoint x: 135, endPoint y: 320, distance: 64.3
click at [62, 284] on div "Email kayleigh.sangastiano@gmail.com" at bounding box center [123, 260] width 154 height 52
drag, startPoint x: 144, startPoint y: 340, endPoint x: 134, endPoint y: 336, distance: 10.2
click at [138, 338] on div "Email kayleigh.sangastiano@gmail.com Phone Number +18458206142 Address 37903 Pe…" at bounding box center [117, 345] width 163 height 223
drag, startPoint x: 120, startPoint y: 331, endPoint x: 62, endPoint y: 326, distance: 58.3
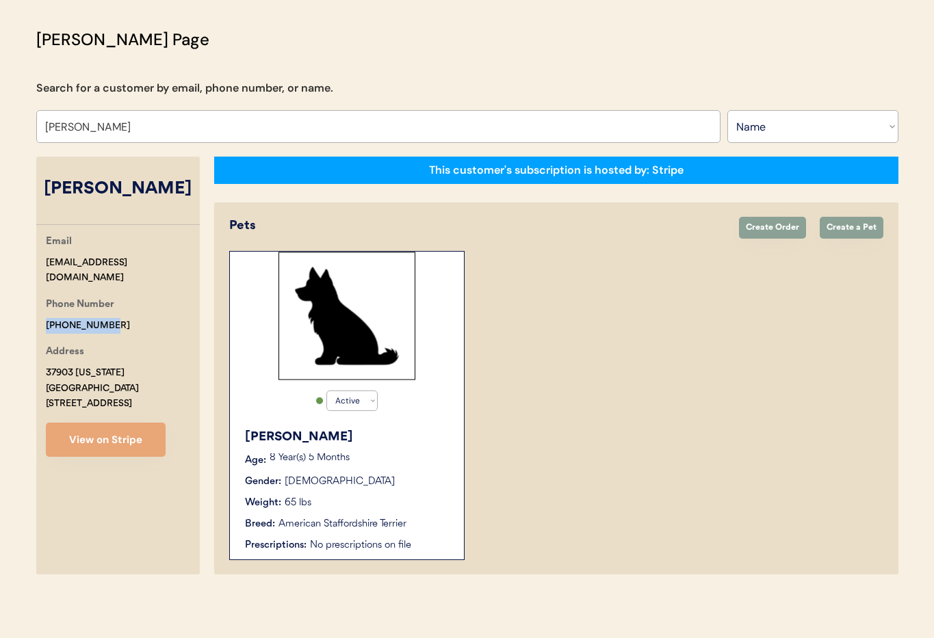
click at [31, 325] on div "Otis Admin Page Search for a customer by email, phone number, or name. Kayleigh…" at bounding box center [467, 304] width 889 height 554
copy div "+18458206142"
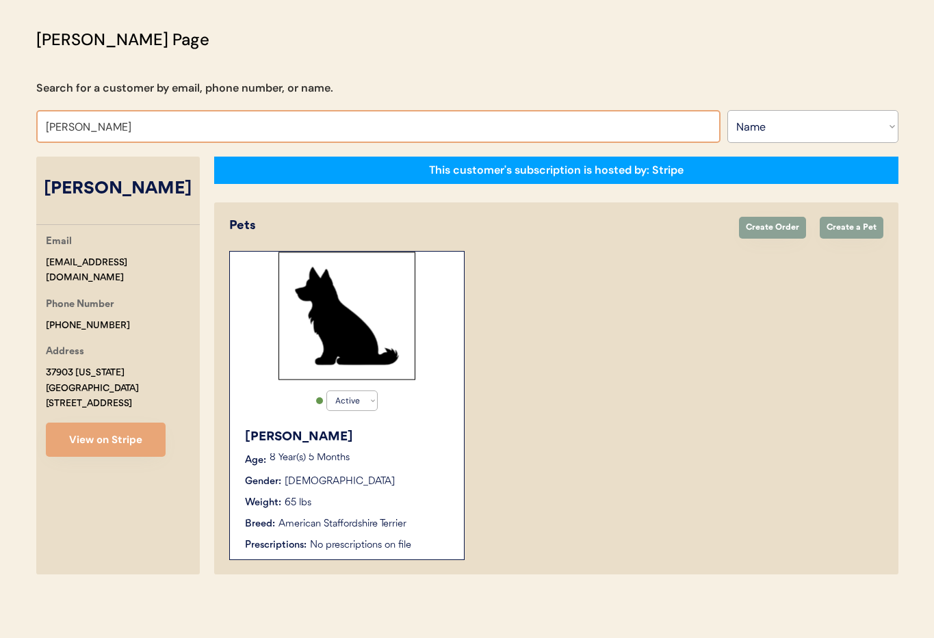
drag, startPoint x: 180, startPoint y: 127, endPoint x: 0, endPoint y: 123, distance: 179.9
click at [0, 123] on div "Patients Consults Orders Admin Logout Otis Admin Page Search for a customer by …" at bounding box center [467, 281] width 934 height 713
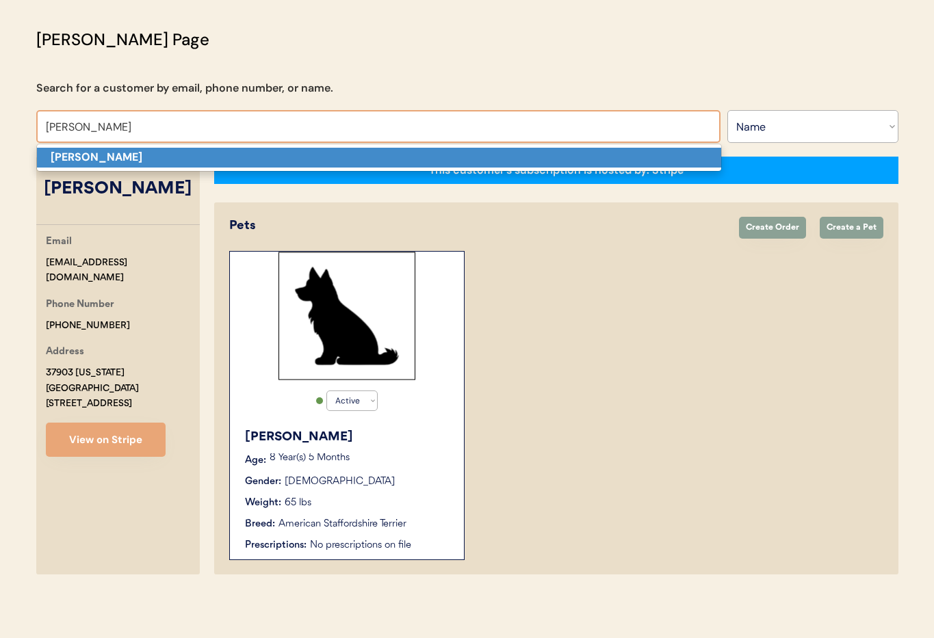
click at [252, 158] on p "[PERSON_NAME]" at bounding box center [379, 158] width 684 height 20
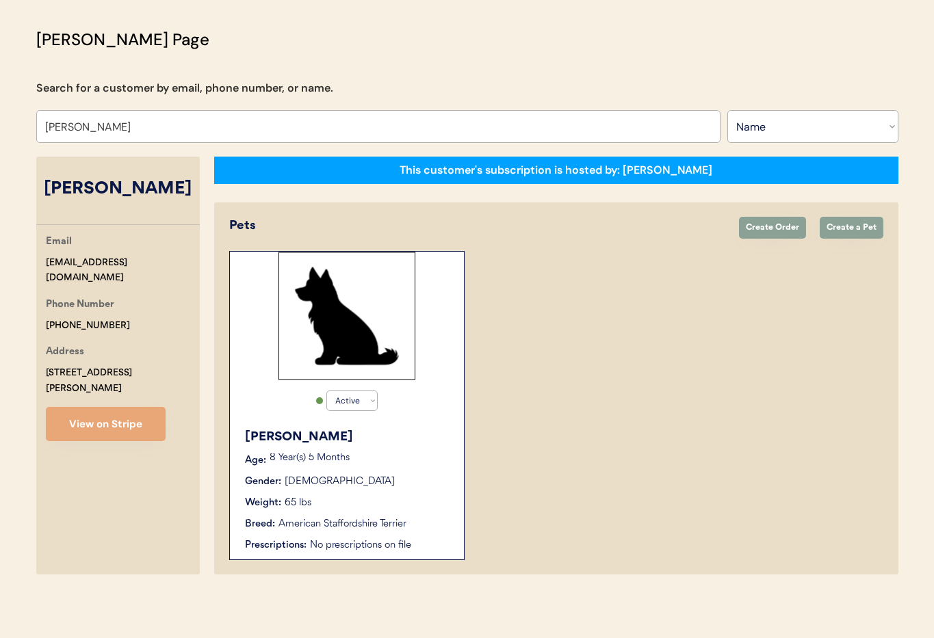
type input "[PERSON_NAME]"
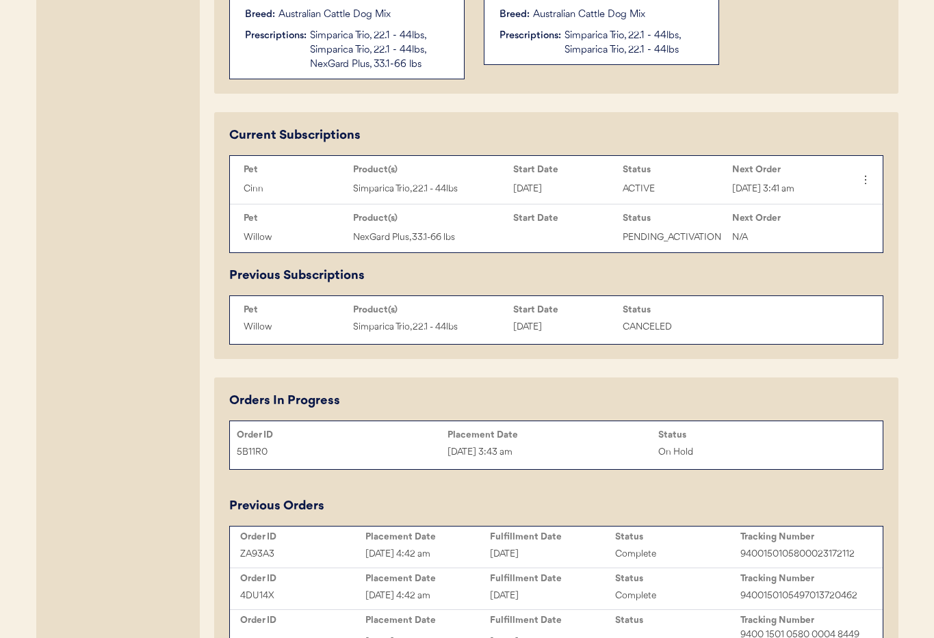
scroll to position [586, 0]
click at [379, 441] on div "5B11R0 Sep 21, 2025 3:43 am On Hold" at bounding box center [556, 450] width 652 height 21
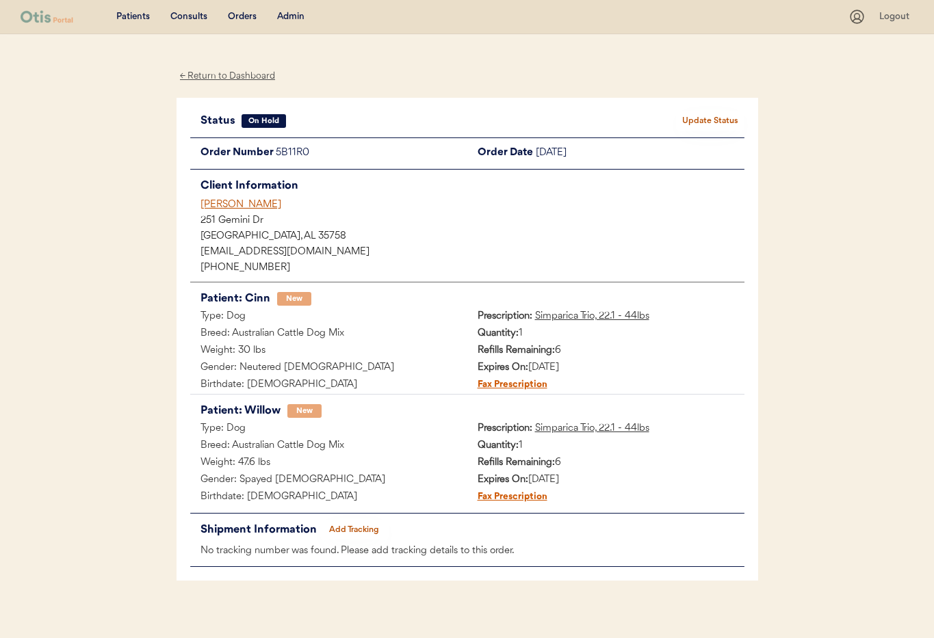
scroll to position [11, 0]
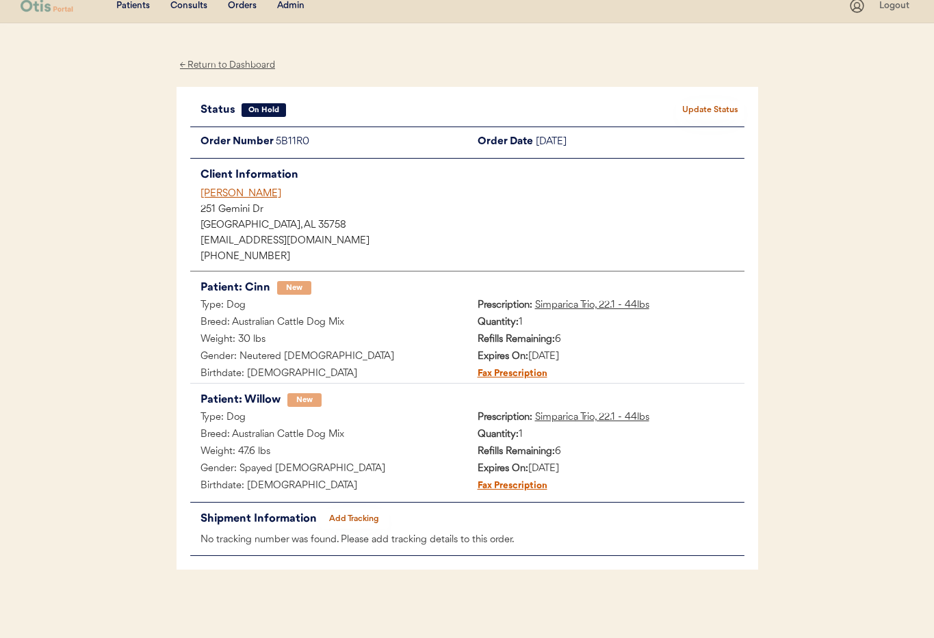
click at [215, 64] on div "← Return to Dashboard" at bounding box center [227, 65] width 103 height 16
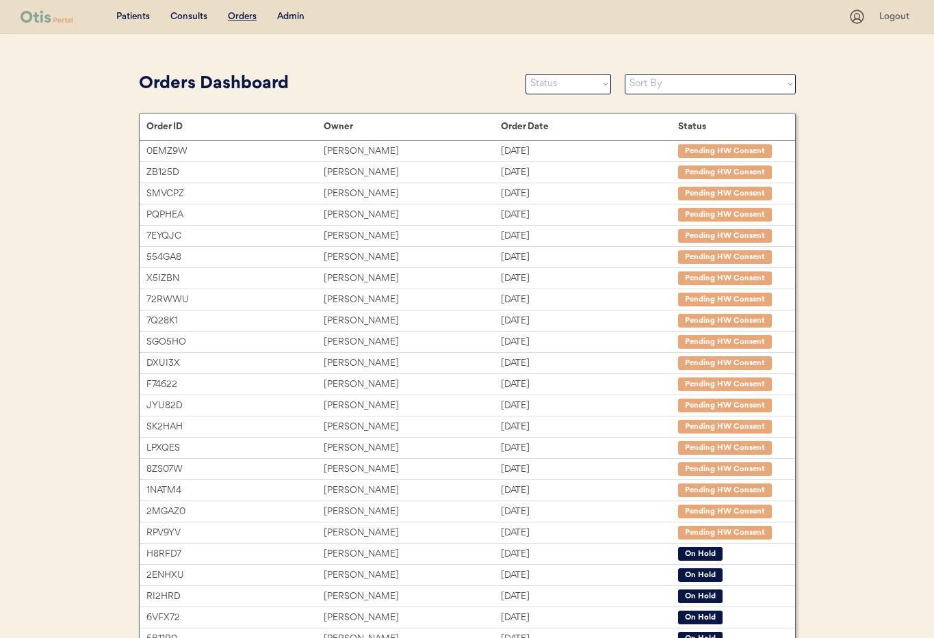
click at [295, 14] on div "Admin" at bounding box center [290, 17] width 27 height 14
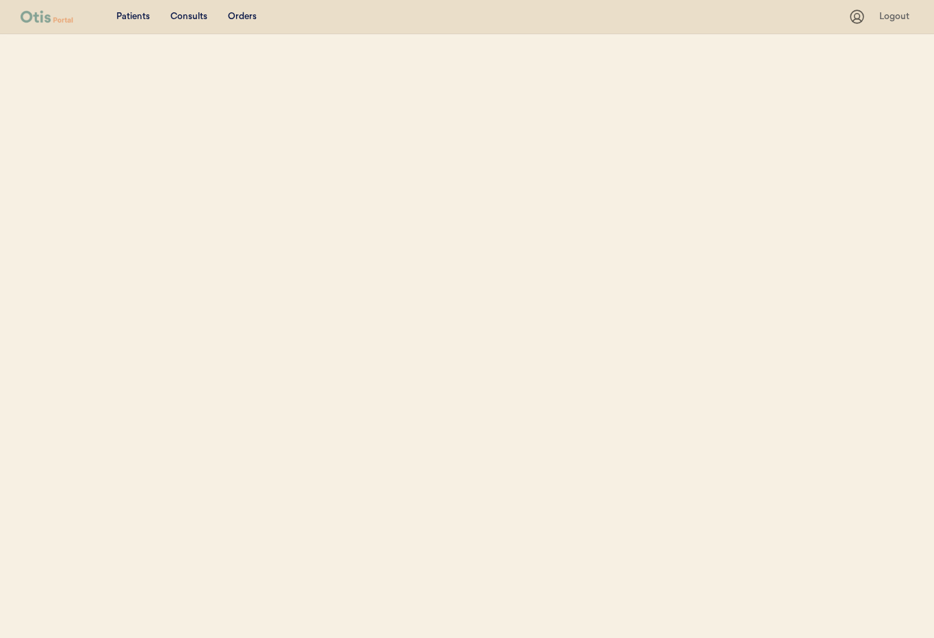
select select ""Name""
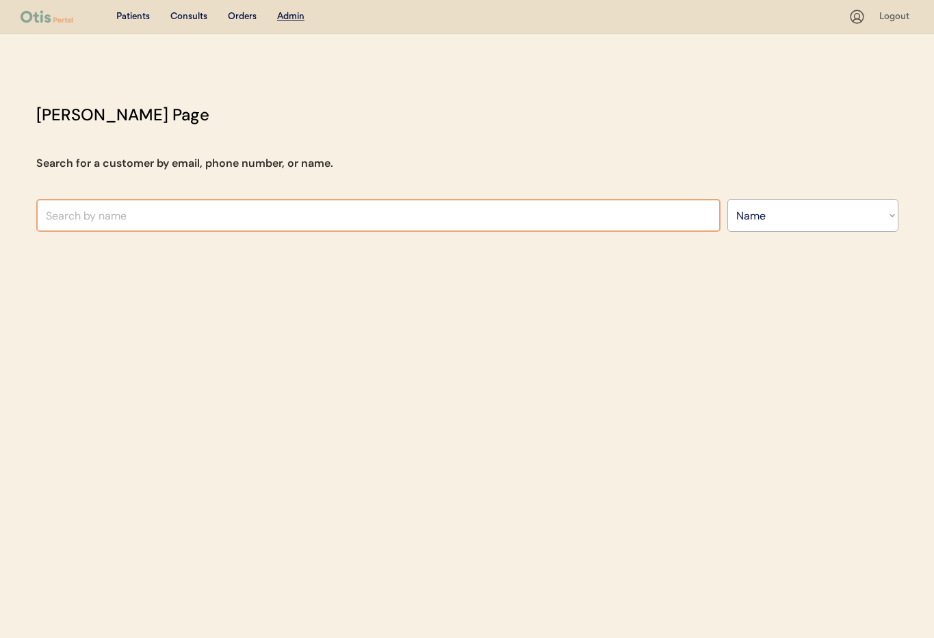
click at [259, 214] on input "text" at bounding box center [378, 215] width 684 height 33
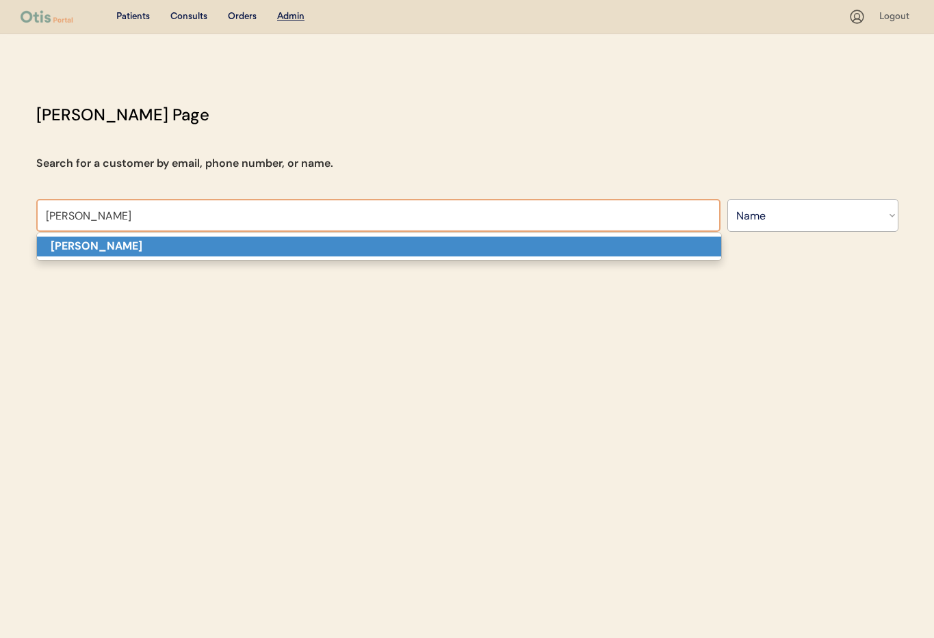
click at [250, 241] on p "[PERSON_NAME]" at bounding box center [379, 247] width 684 height 20
type input "[PERSON_NAME]"
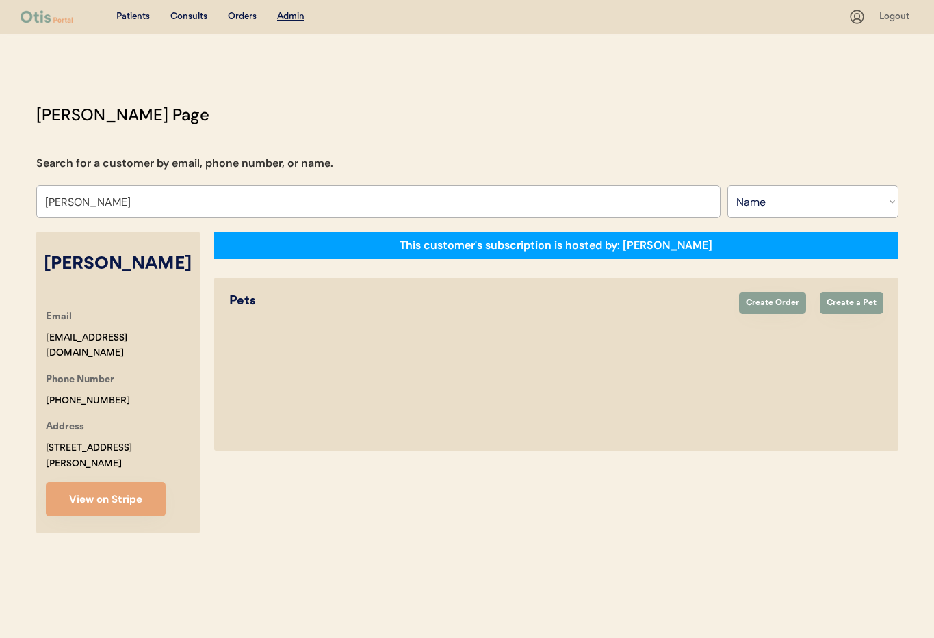
select select "true"
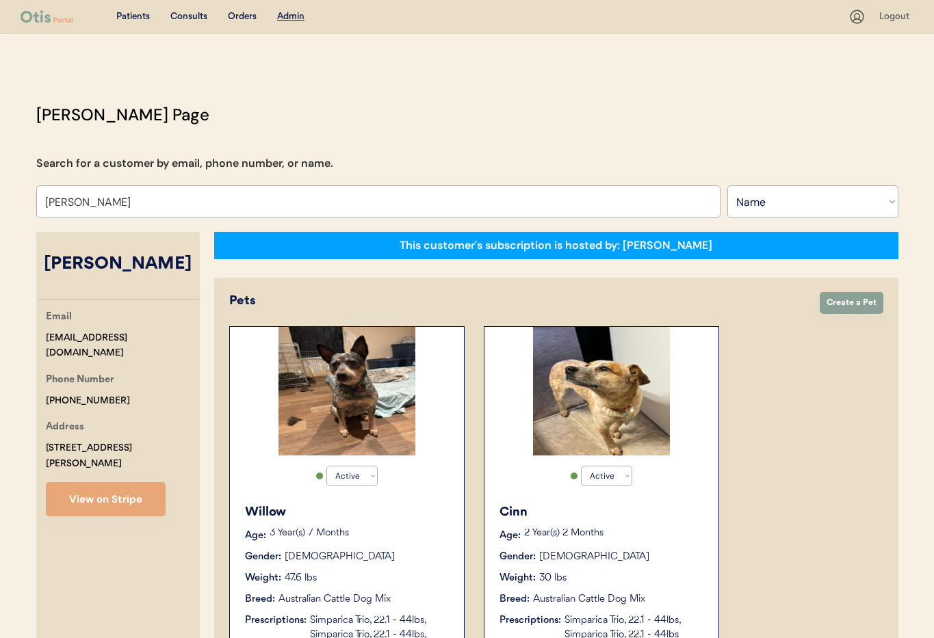
type input "[PERSON_NAME]"
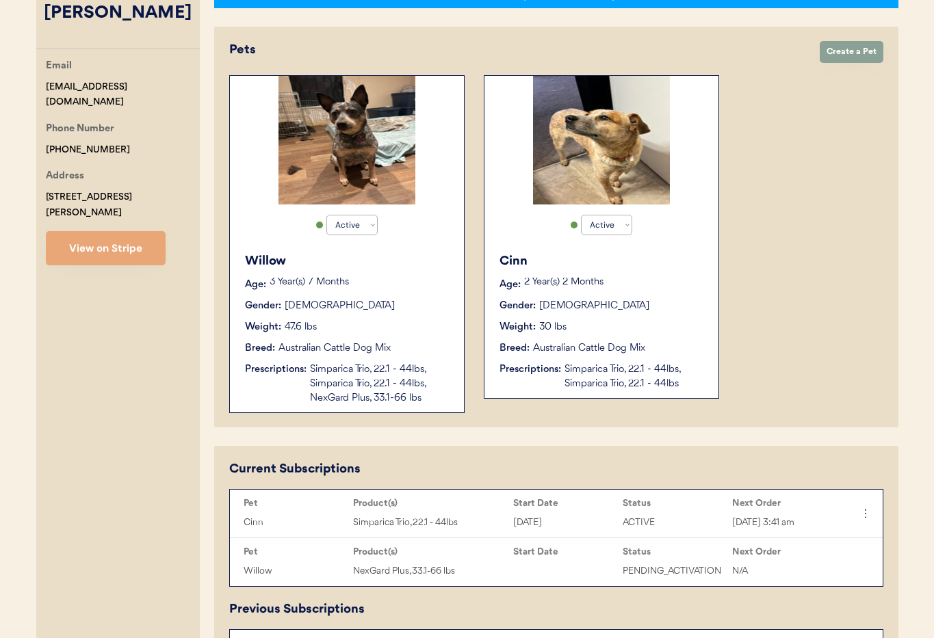
scroll to position [179, 0]
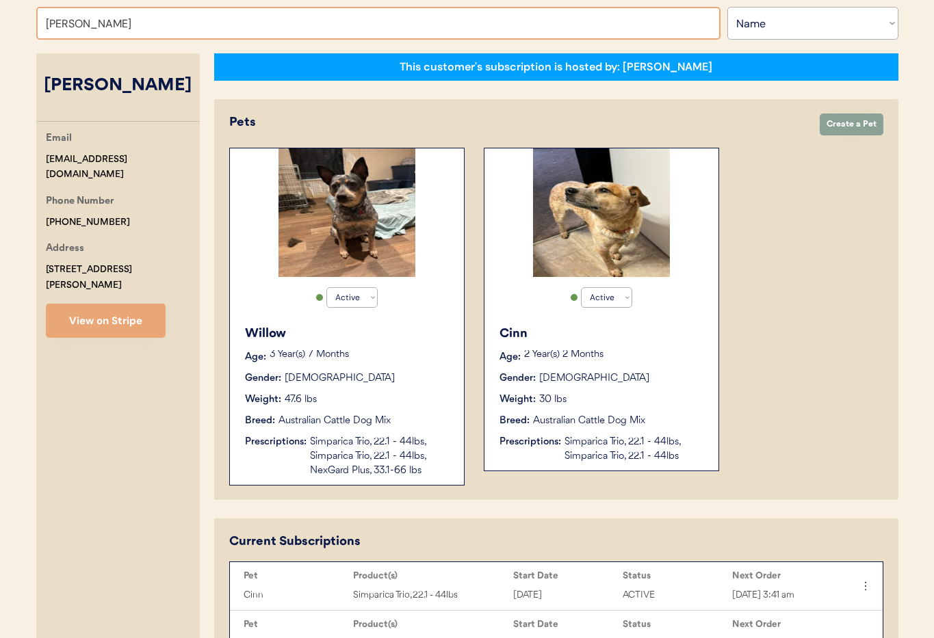
click at [404, 355] on p "3 Year(s) 7 Months" at bounding box center [359, 355] width 181 height 10
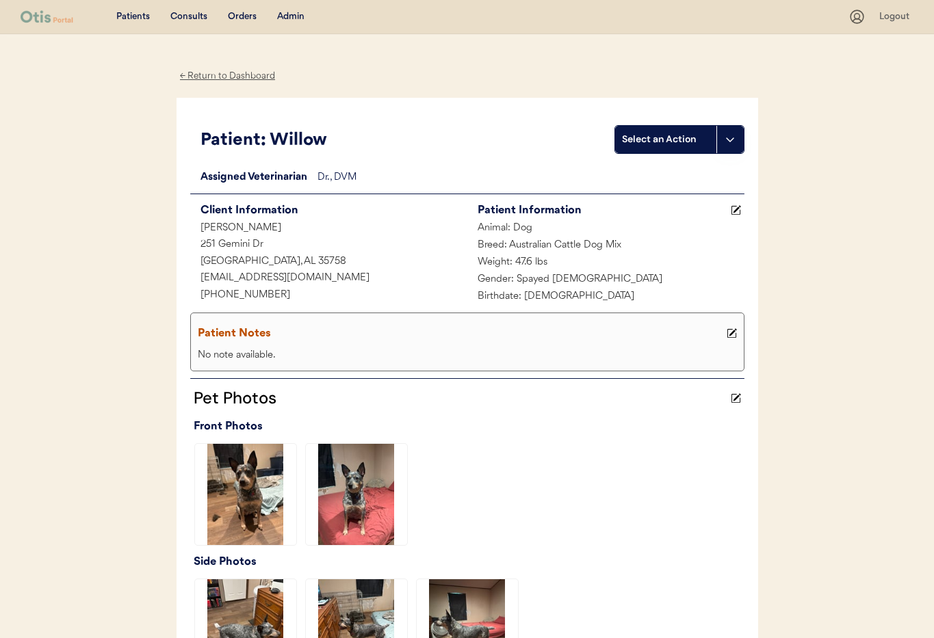
click at [213, 79] on div "← Return to Dashboard" at bounding box center [227, 76] width 103 height 16
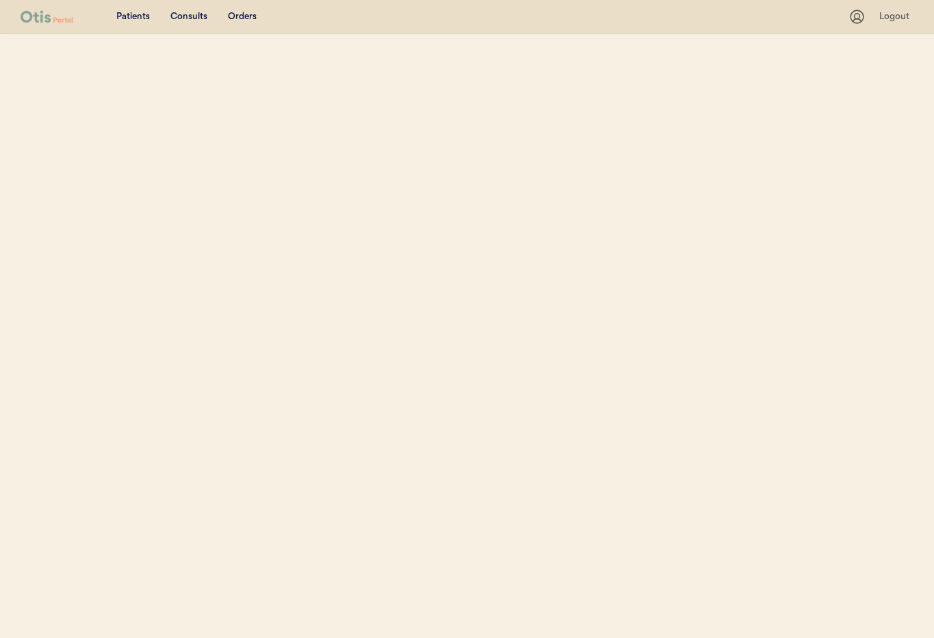
select select ""Name""
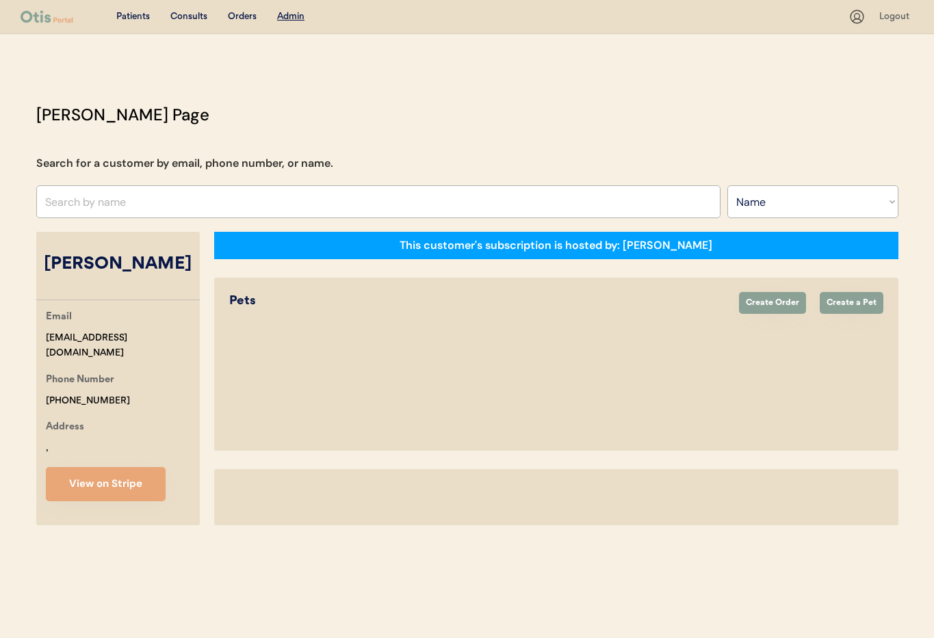
select select "true"
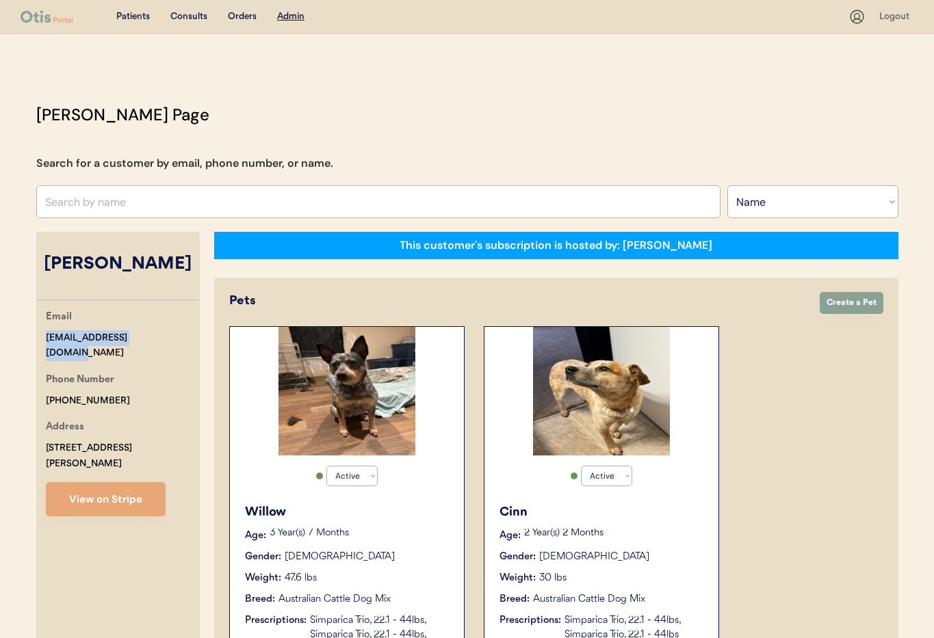
drag, startPoint x: 159, startPoint y: 336, endPoint x: 40, endPoint y: 337, distance: 118.3
click at [38, 336] on div "Email [EMAIL_ADDRESS][DOMAIN_NAME] Phone Number [PHONE_NUMBER] Address [STREET_…" at bounding box center [117, 412] width 163 height 207
copy div "[EMAIL_ADDRESS][DOMAIN_NAME]"
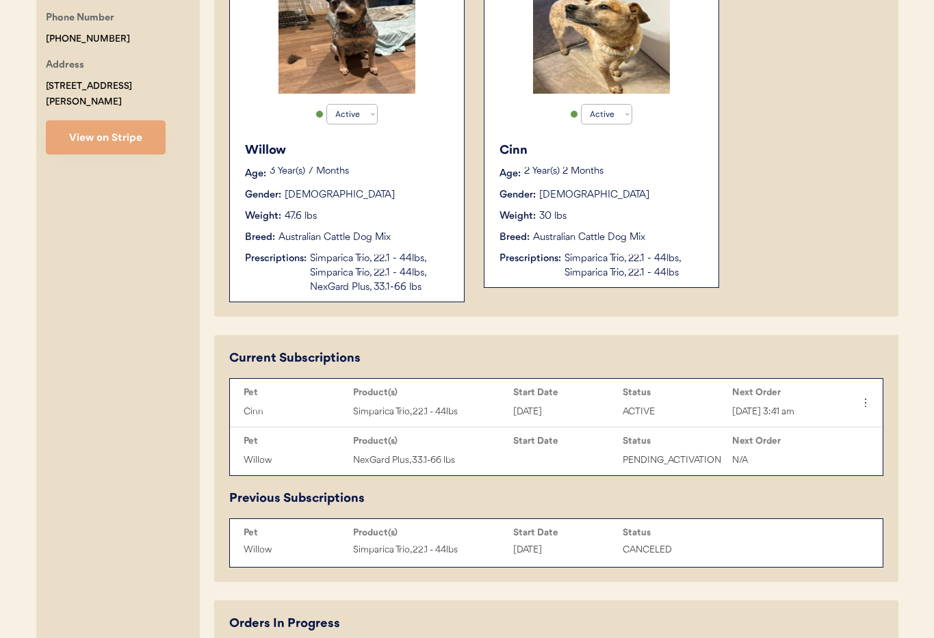
scroll to position [384, 0]
